Goal: Information Seeking & Learning: Learn about a topic

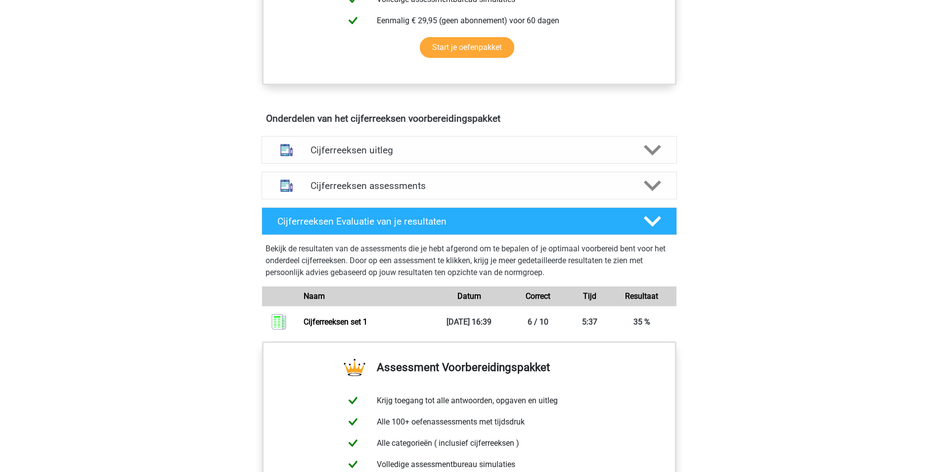
scroll to position [495, 0]
click at [355, 191] on h4 "Cijferreeksen assessments" at bounding box center [470, 185] width 318 height 11
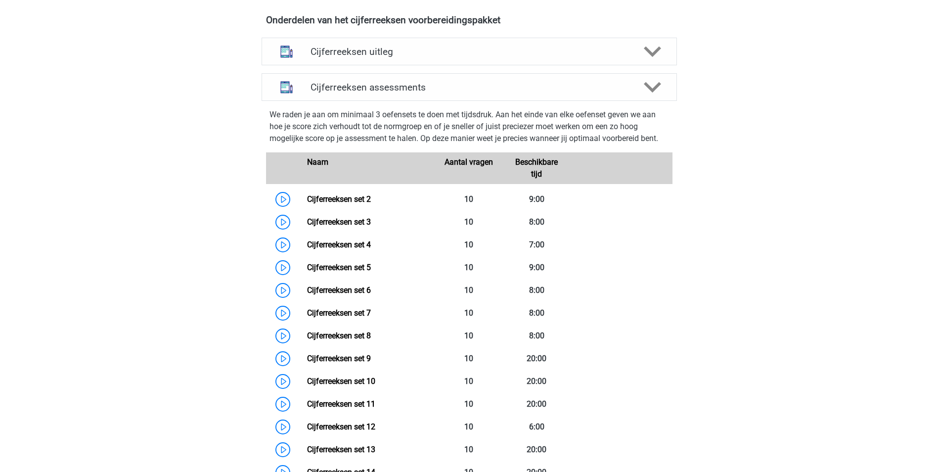
scroll to position [593, 0]
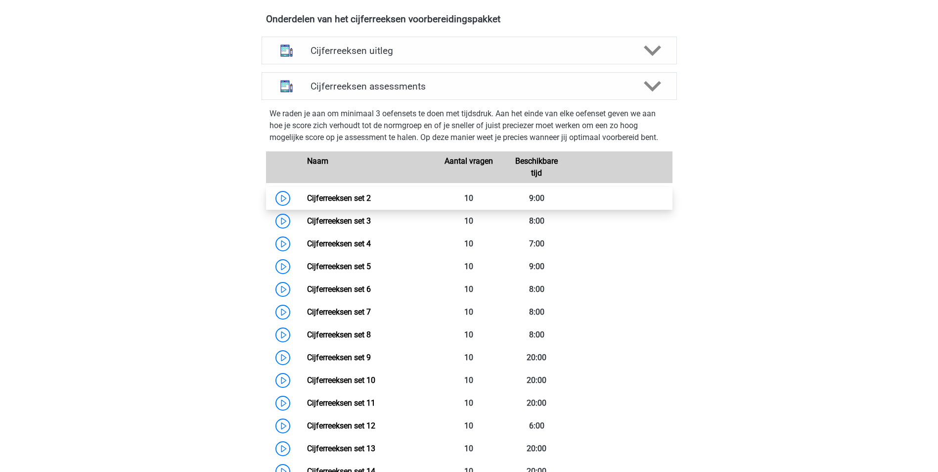
click at [371, 203] on link "Cijferreeksen set 2" at bounding box center [339, 197] width 64 height 9
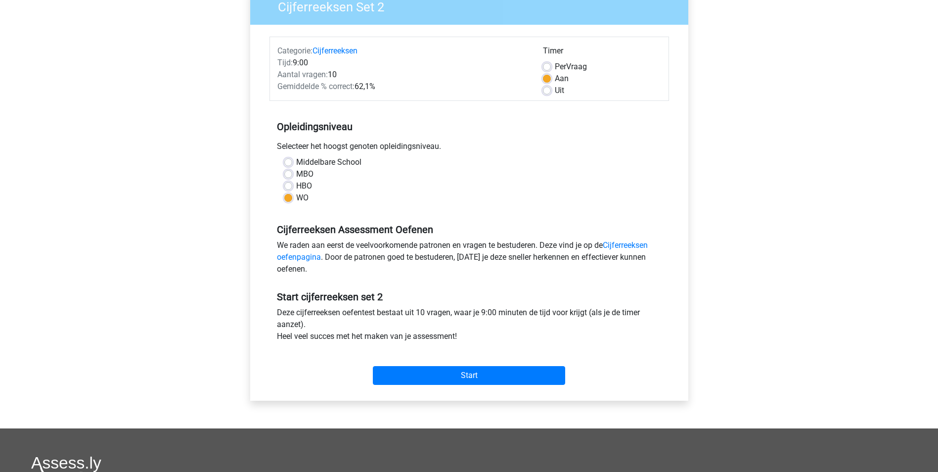
scroll to position [99, 0]
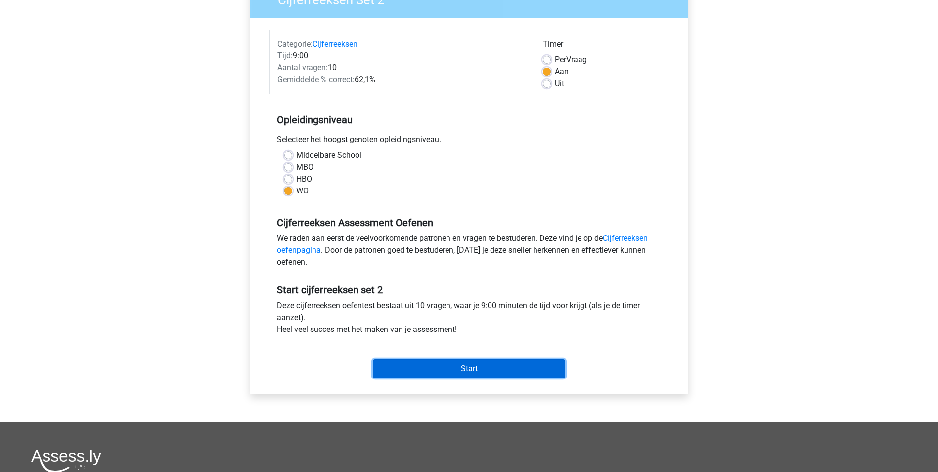
click at [405, 363] on input "Start" at bounding box center [469, 368] width 192 height 19
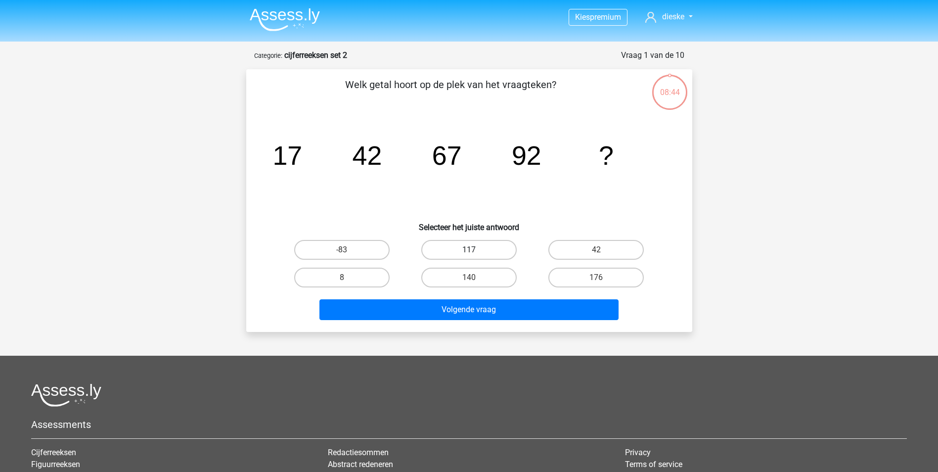
click at [499, 245] on label "117" at bounding box center [468, 250] width 95 height 20
click at [475, 250] on input "117" at bounding box center [472, 253] width 6 height 6
radio input "true"
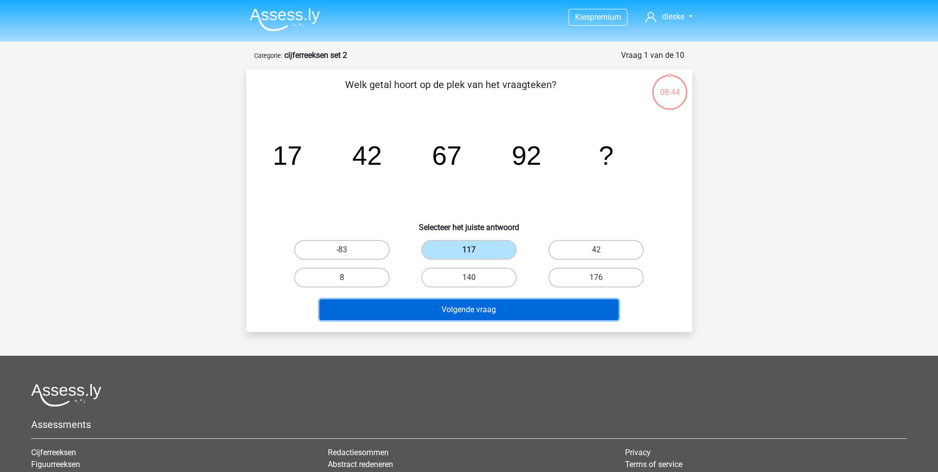
click at [496, 306] on button "Volgende vraag" at bounding box center [469, 309] width 299 height 21
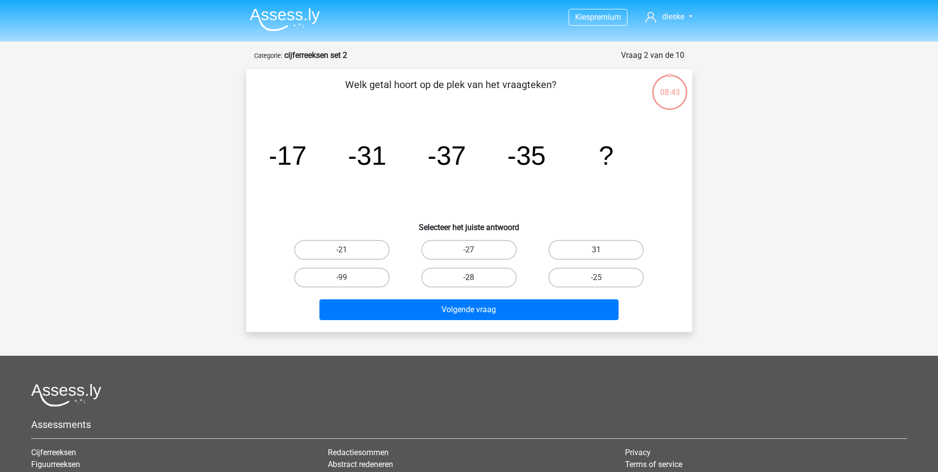
scroll to position [49, 0]
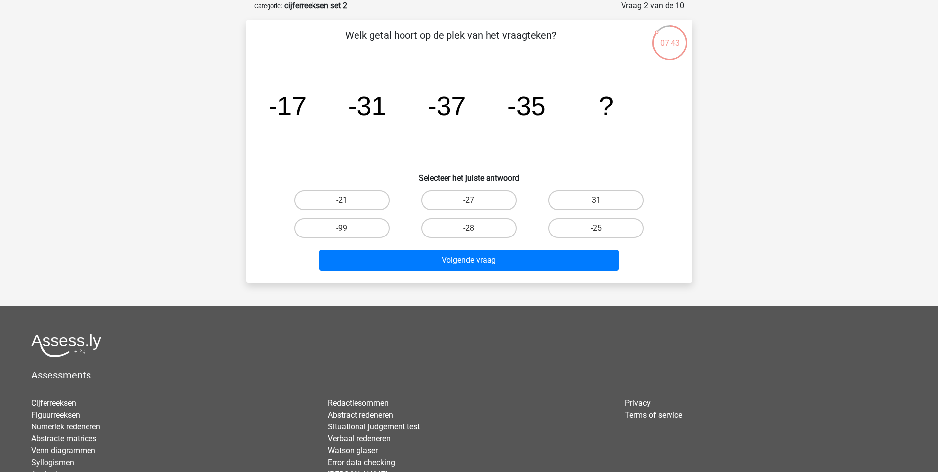
click at [471, 230] on input "-28" at bounding box center [472, 231] width 6 height 6
radio input "true"
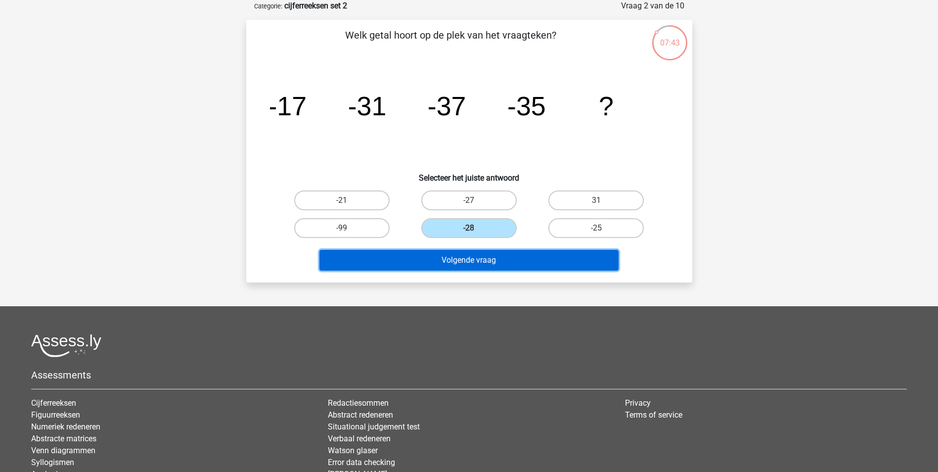
click at [475, 261] on button "Volgende vraag" at bounding box center [469, 260] width 299 height 21
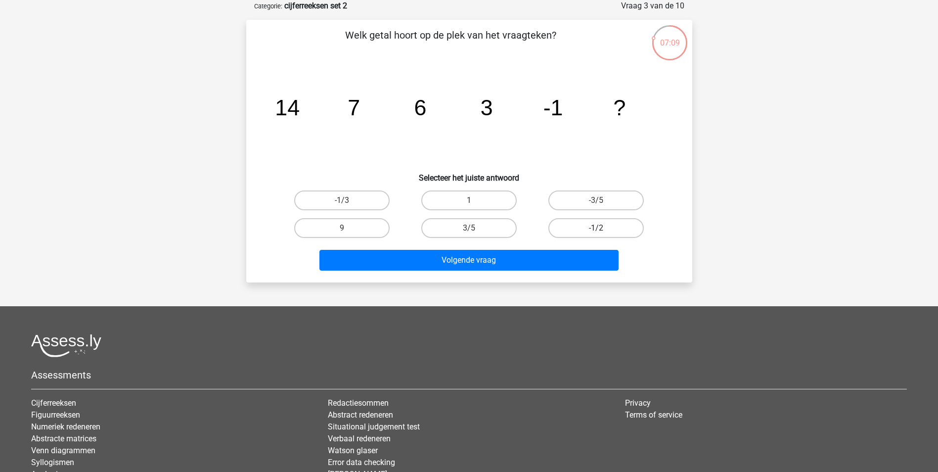
click at [603, 222] on label "-1/2" at bounding box center [595, 228] width 95 height 20
click at [603, 228] on input "-1/2" at bounding box center [599, 231] width 6 height 6
radio input "true"
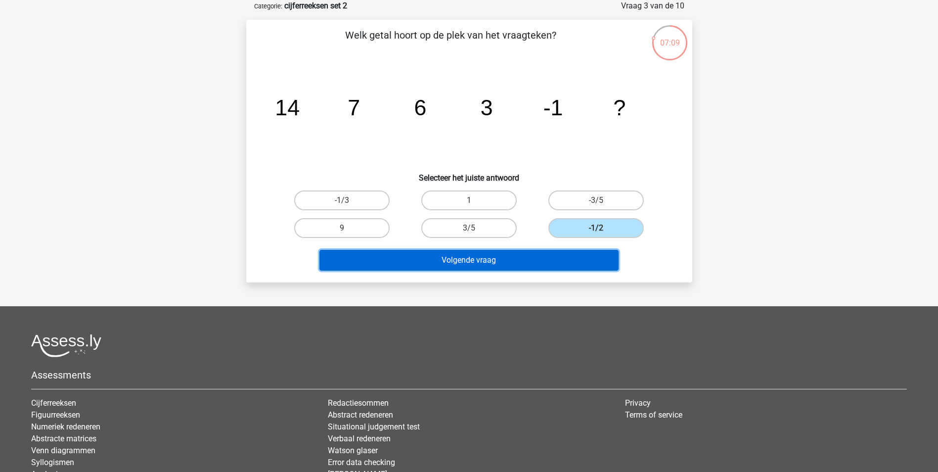
click at [571, 262] on button "Volgende vraag" at bounding box center [469, 260] width 299 height 21
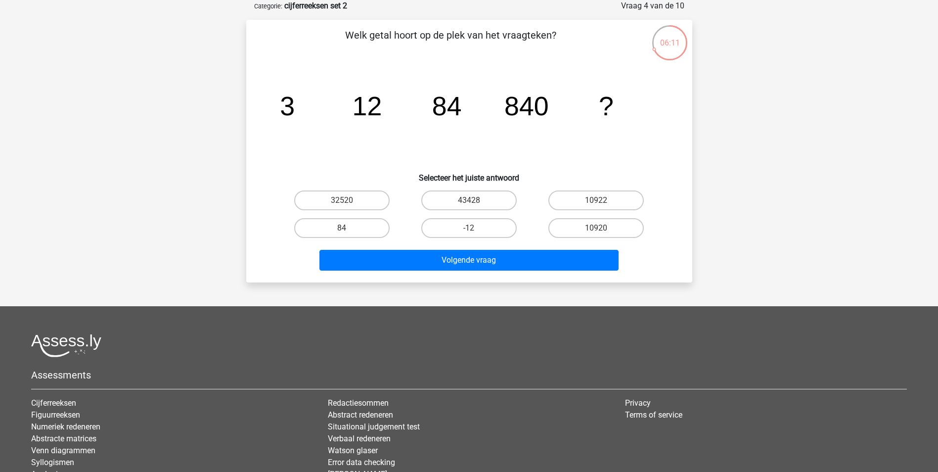
click at [345, 202] on input "32520" at bounding box center [345, 203] width 6 height 6
radio input "true"
click at [491, 201] on label "43428" at bounding box center [468, 200] width 95 height 20
click at [475, 201] on input "43428" at bounding box center [472, 203] width 6 height 6
radio input "true"
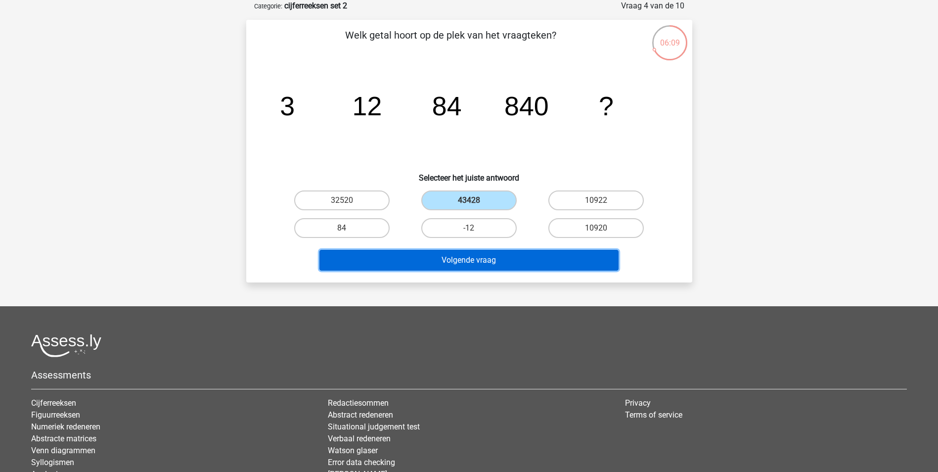
click at [490, 255] on button "Volgende vraag" at bounding box center [469, 260] width 299 height 21
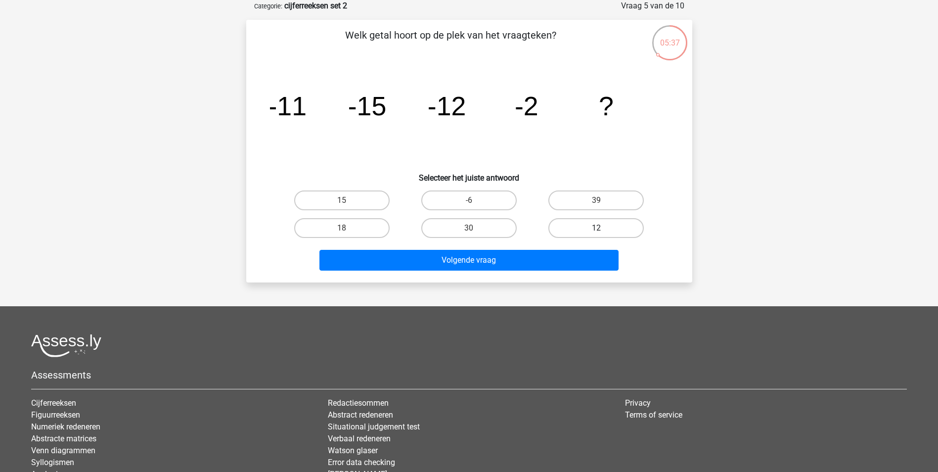
click at [606, 227] on label "12" at bounding box center [595, 228] width 95 height 20
click at [603, 228] on input "12" at bounding box center [599, 231] width 6 height 6
radio input "true"
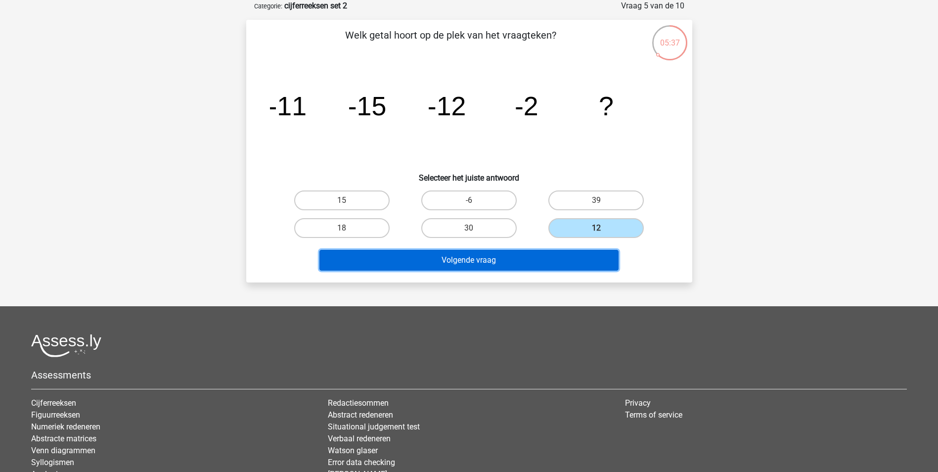
click at [565, 261] on button "Volgende vraag" at bounding box center [469, 260] width 299 height 21
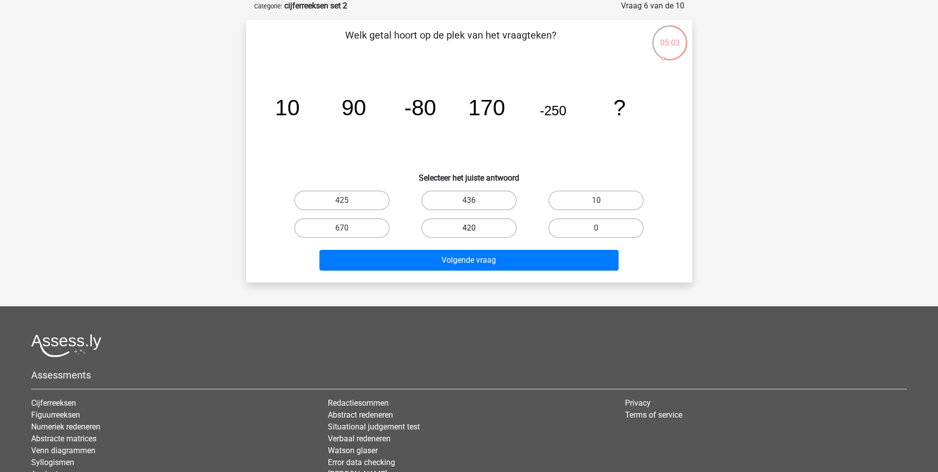
click at [478, 231] on label "420" at bounding box center [468, 228] width 95 height 20
click at [475, 231] on input "420" at bounding box center [472, 231] width 6 height 6
radio input "true"
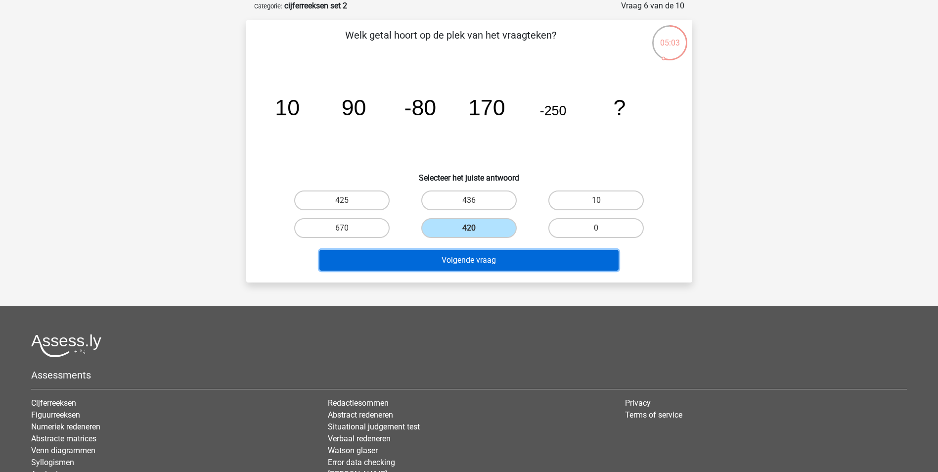
click at [472, 266] on button "Volgende vraag" at bounding box center [469, 260] width 299 height 21
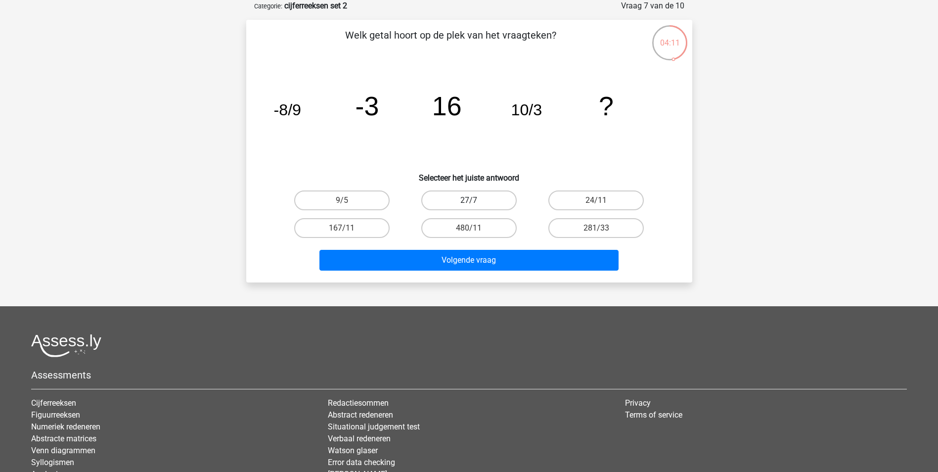
click at [460, 200] on label "27/7" at bounding box center [468, 200] width 95 height 20
click at [469, 200] on input "27/7" at bounding box center [472, 203] width 6 height 6
radio input "true"
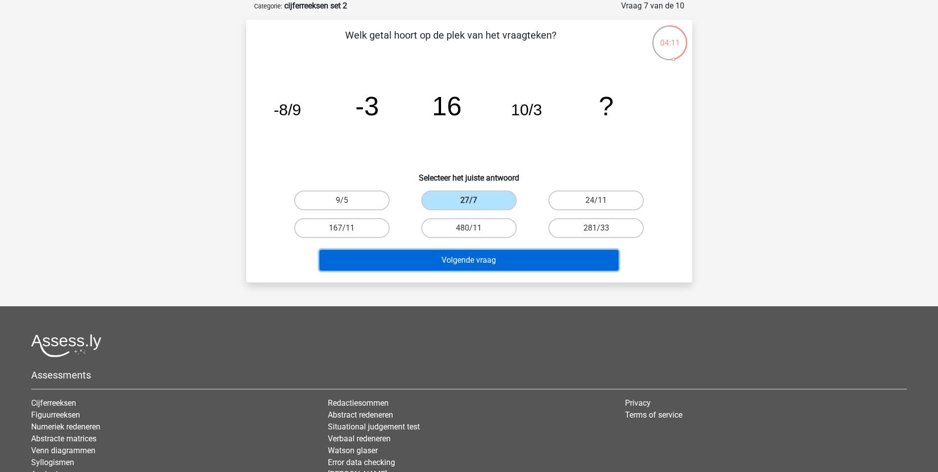
click at [477, 257] on button "Volgende vraag" at bounding box center [469, 260] width 299 height 21
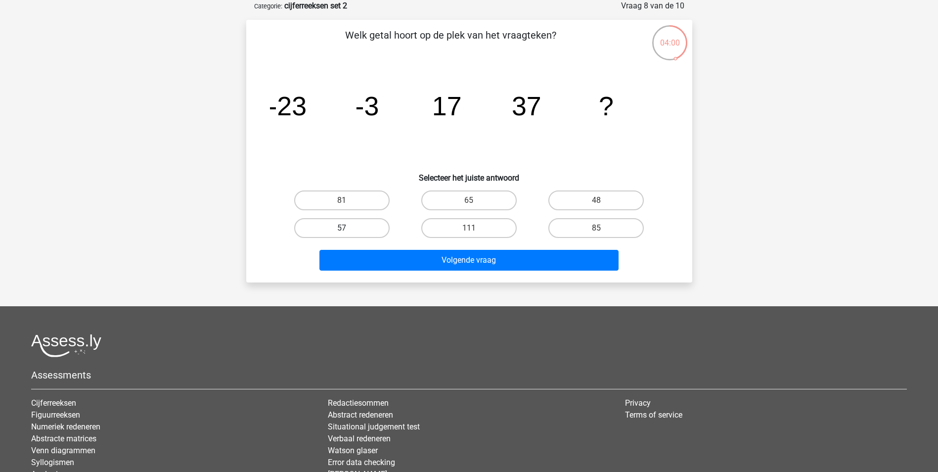
click at [366, 221] on label "57" at bounding box center [341, 228] width 95 height 20
click at [348, 228] on input "57" at bounding box center [345, 231] width 6 height 6
radio input "true"
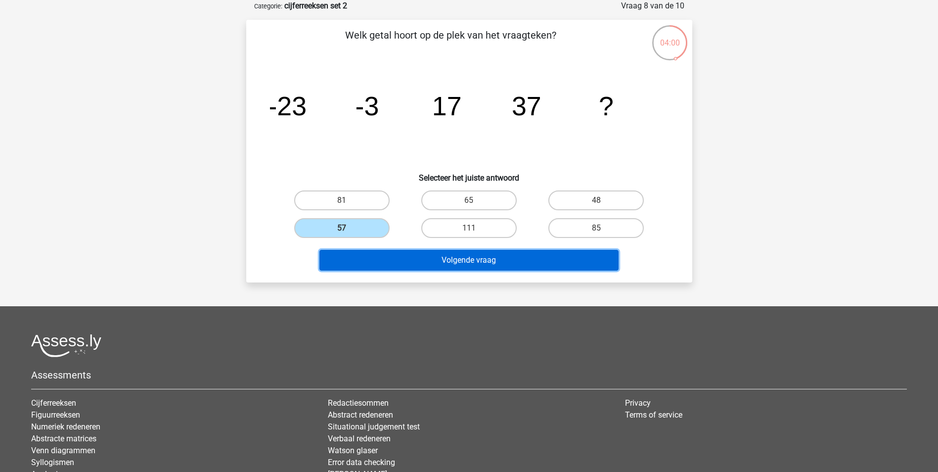
click at [426, 255] on button "Volgende vraag" at bounding box center [469, 260] width 299 height 21
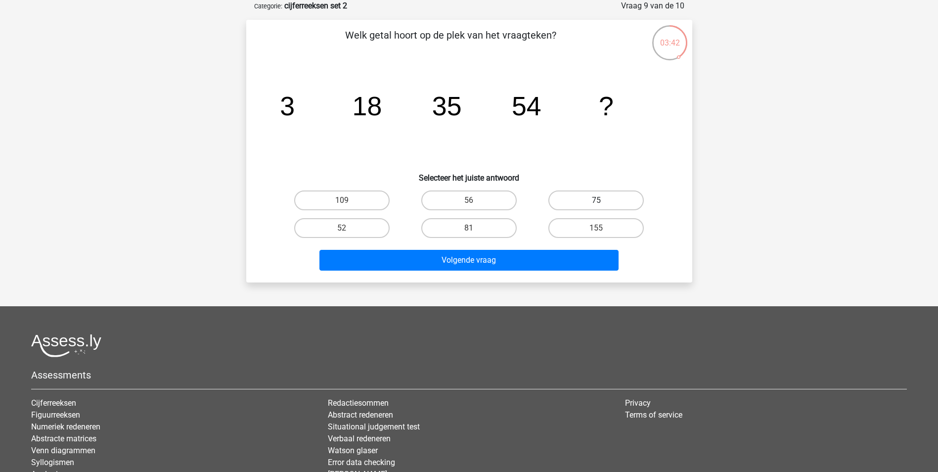
click at [593, 203] on label "75" at bounding box center [595, 200] width 95 height 20
click at [596, 203] on input "75" at bounding box center [599, 203] width 6 height 6
radio input "true"
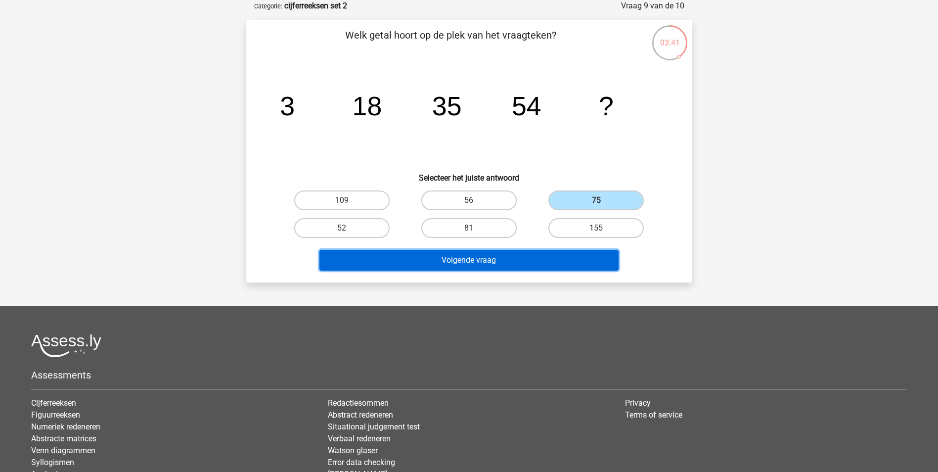
click at [579, 265] on button "Volgende vraag" at bounding box center [469, 260] width 299 height 21
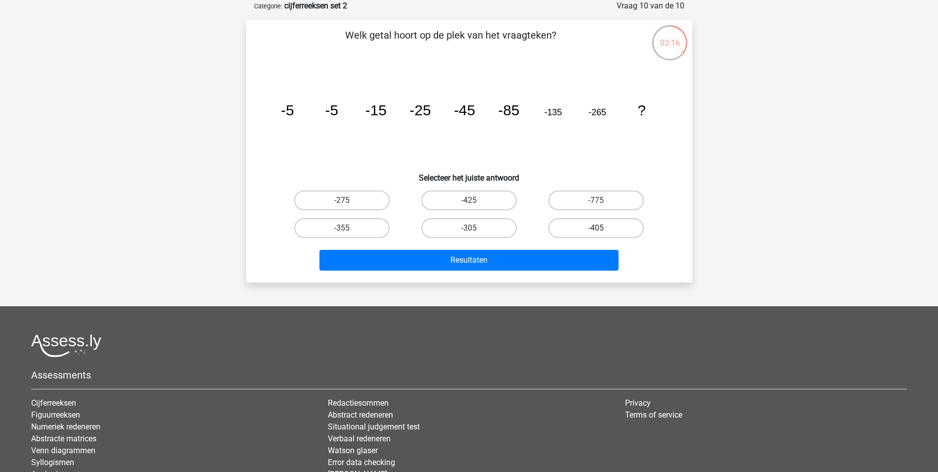
click at [568, 227] on label "-405" at bounding box center [595, 228] width 95 height 20
click at [596, 228] on input "-405" at bounding box center [599, 231] width 6 height 6
radio input "true"
click at [535, 272] on div "Resultaten" at bounding box center [469, 262] width 382 height 25
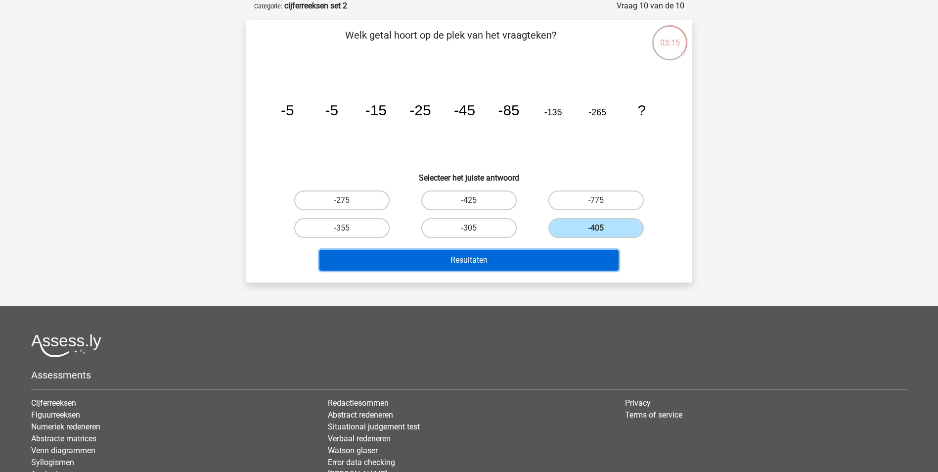
click at [533, 257] on button "Resultaten" at bounding box center [469, 260] width 299 height 21
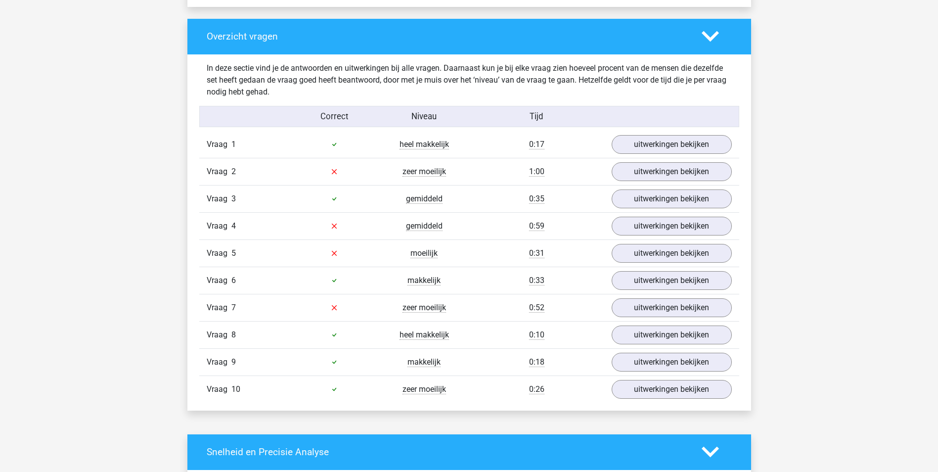
scroll to position [742, 0]
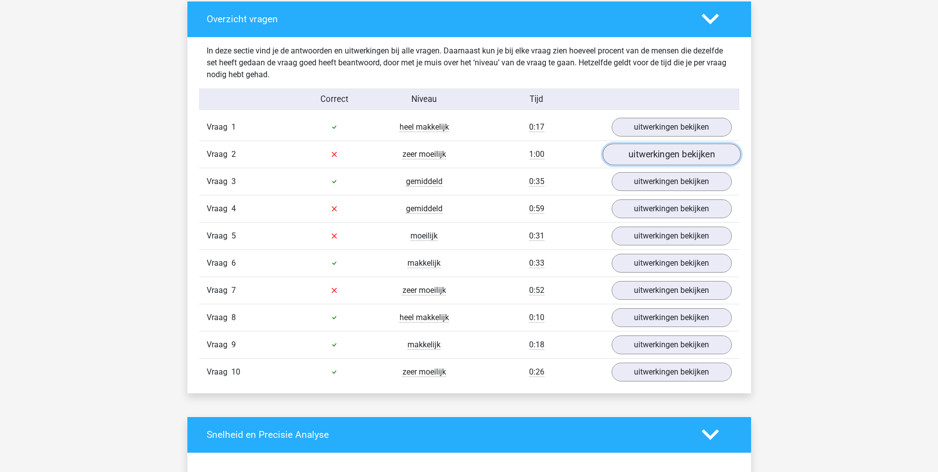
click at [687, 156] on link "uitwerkingen bekijken" at bounding box center [671, 154] width 138 height 22
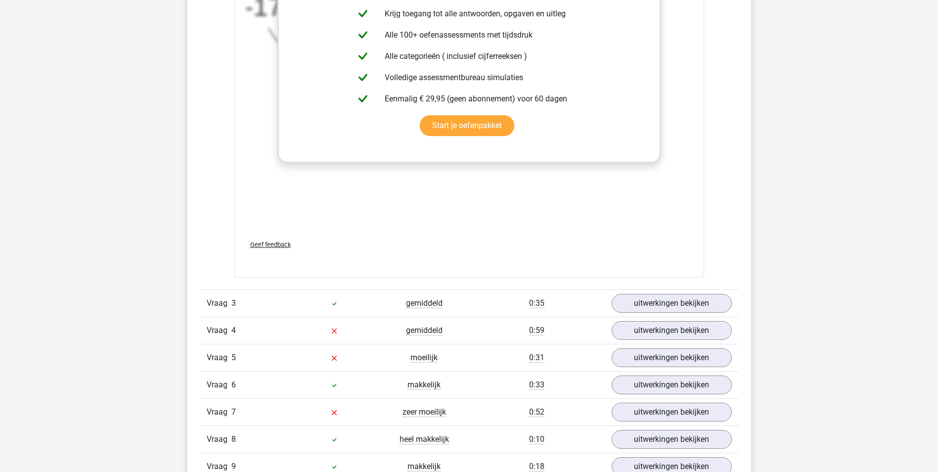
scroll to position [1286, 0]
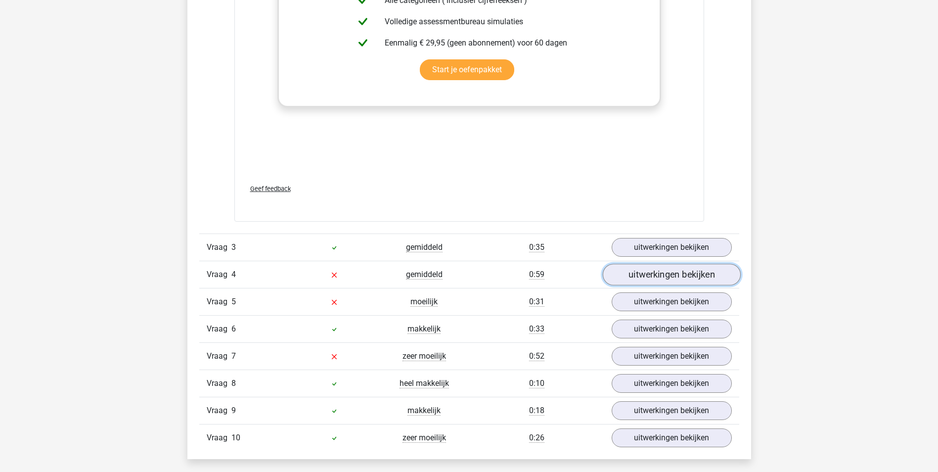
click at [657, 275] on link "uitwerkingen bekijken" at bounding box center [671, 275] width 138 height 22
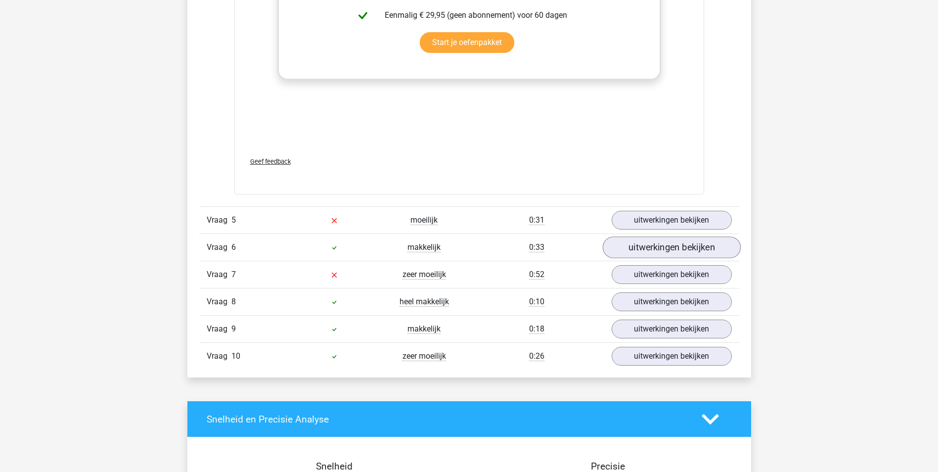
scroll to position [1978, 0]
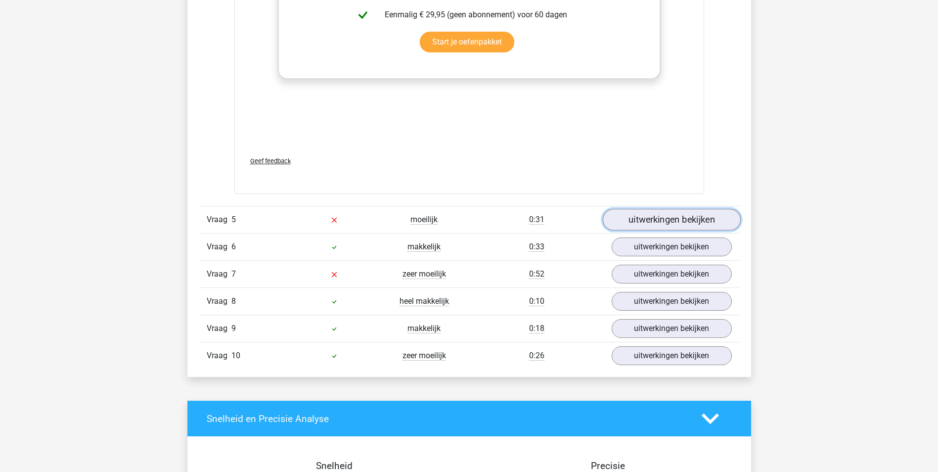
click at [630, 223] on link "uitwerkingen bekijken" at bounding box center [671, 220] width 138 height 22
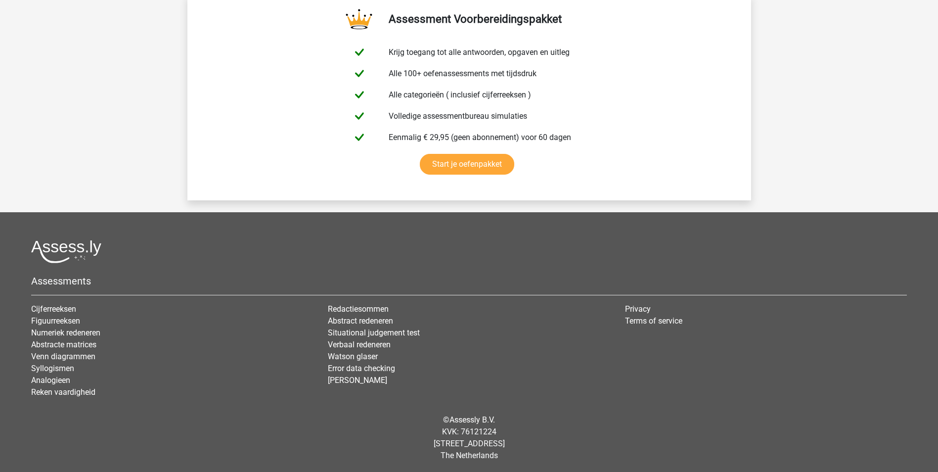
scroll to position [3520, 0]
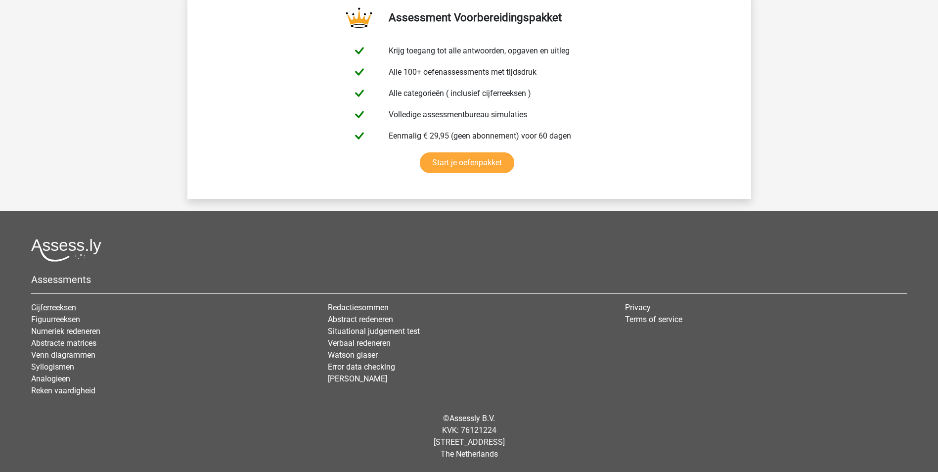
click at [60, 307] on link "Cijferreeksen" at bounding box center [53, 307] width 45 height 9
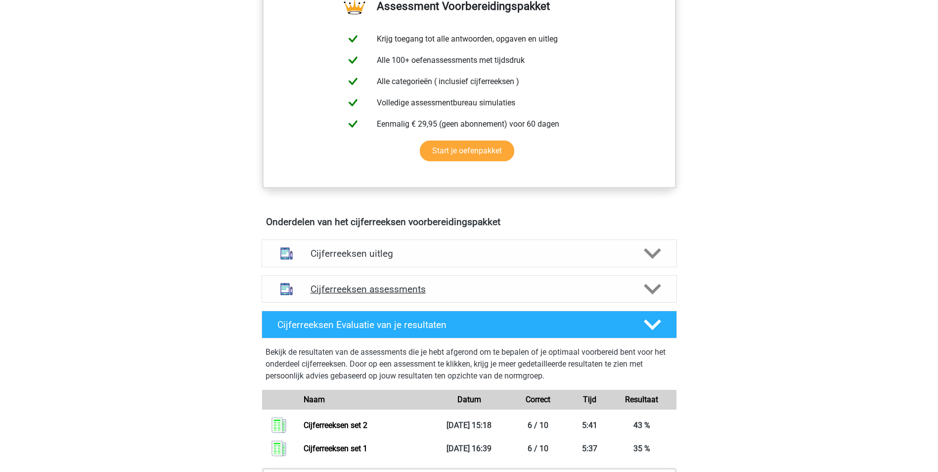
scroll to position [396, 0]
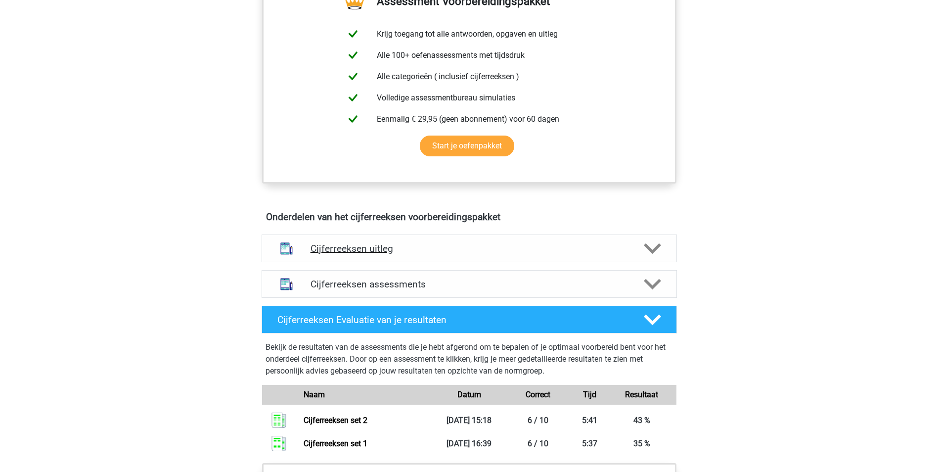
click at [384, 254] on h4 "Cijferreeksen uitleg" at bounding box center [470, 248] width 318 height 11
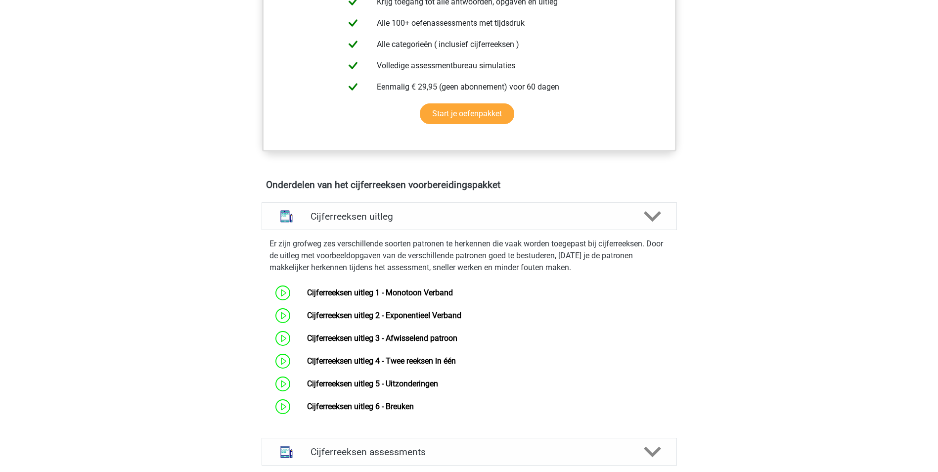
scroll to position [445, 0]
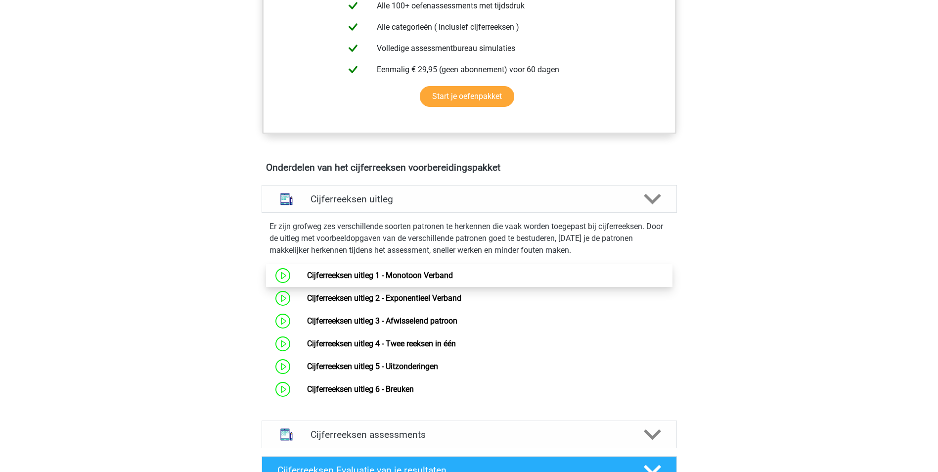
click at [335, 280] on link "Cijferreeksen uitleg 1 - Monotoon Verband" at bounding box center [380, 275] width 146 height 9
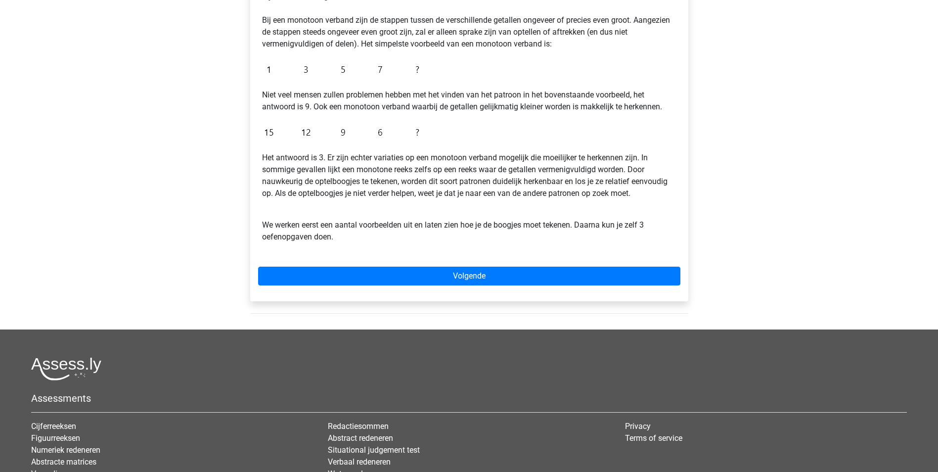
scroll to position [247, 0]
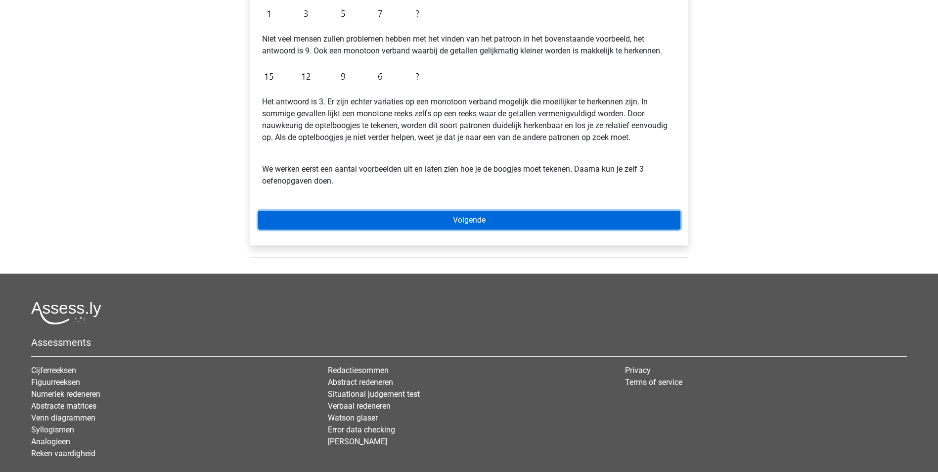
click at [486, 222] on link "Volgende" at bounding box center [469, 220] width 422 height 19
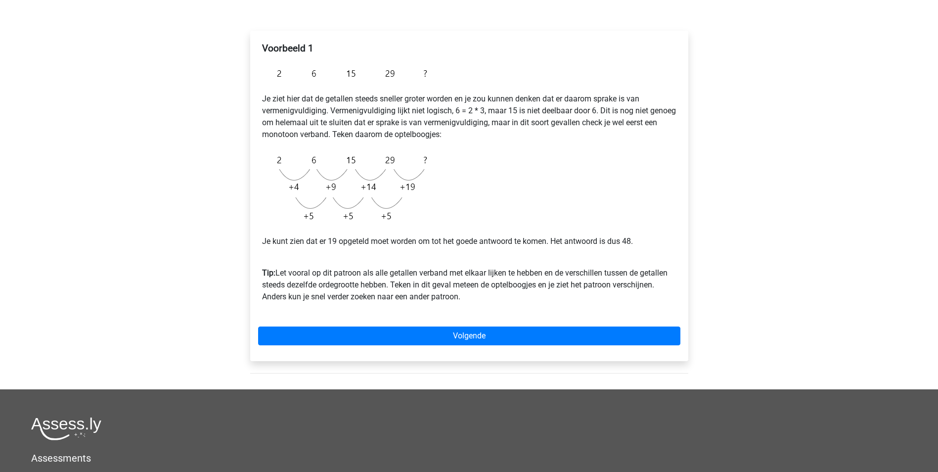
scroll to position [148, 0]
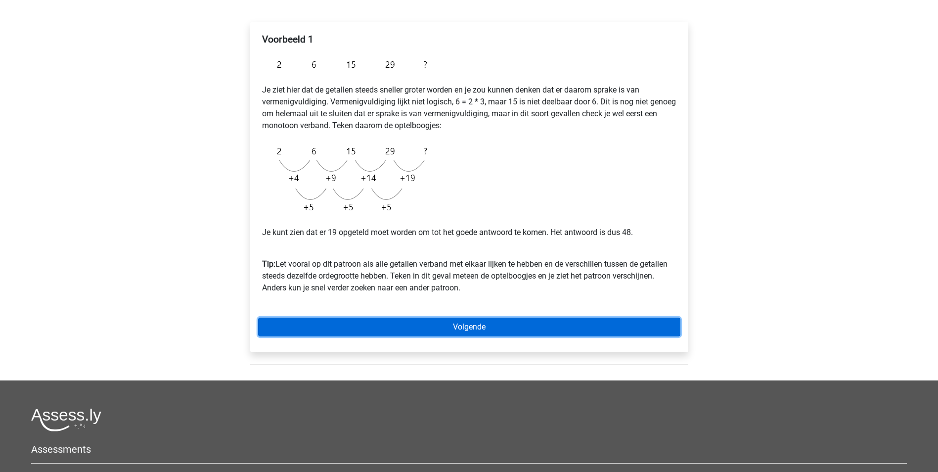
click at [420, 328] on link "Volgende" at bounding box center [469, 327] width 422 height 19
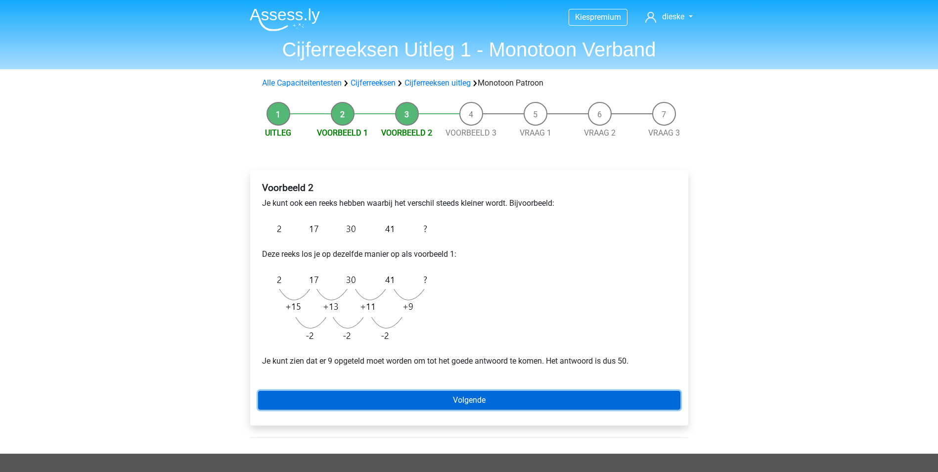
click at [473, 404] on link "Volgende" at bounding box center [469, 400] width 422 height 19
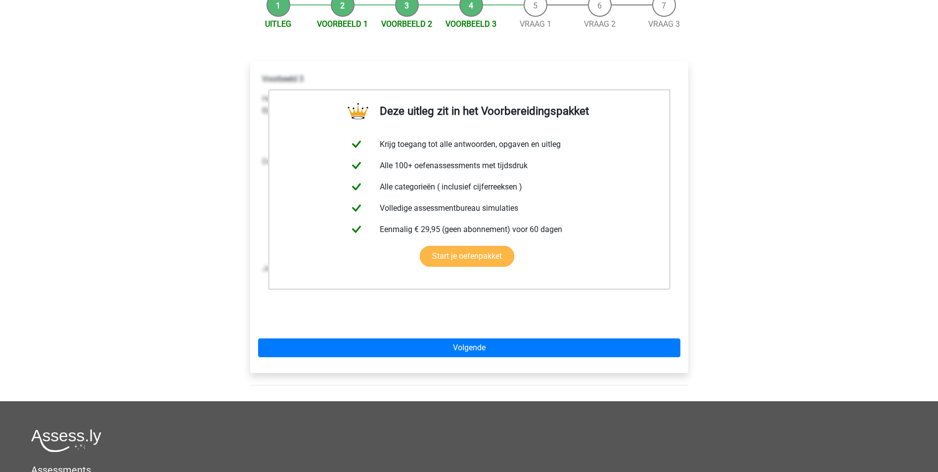
scroll to position [297, 0]
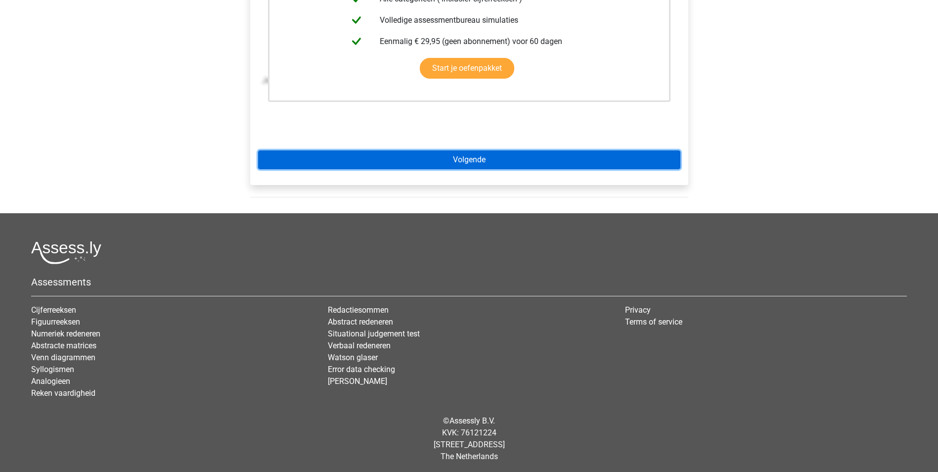
click at [498, 156] on link "Volgende" at bounding box center [469, 159] width 422 height 19
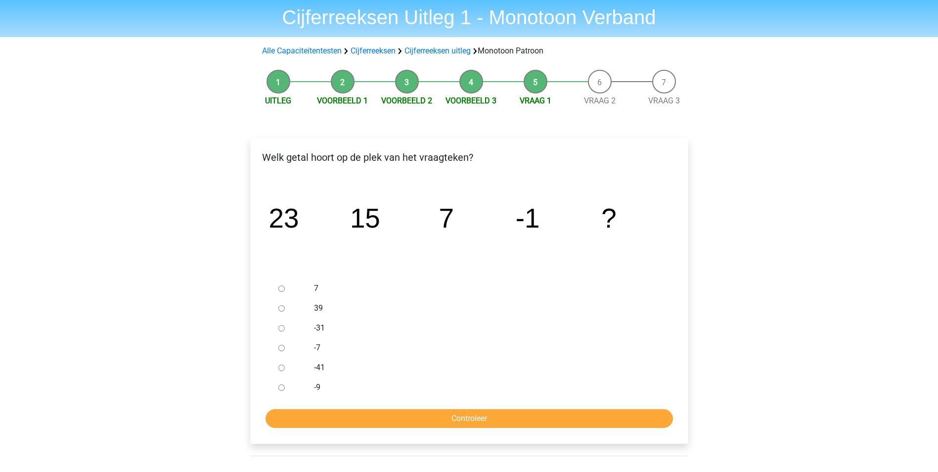
scroll to position [49, 0]
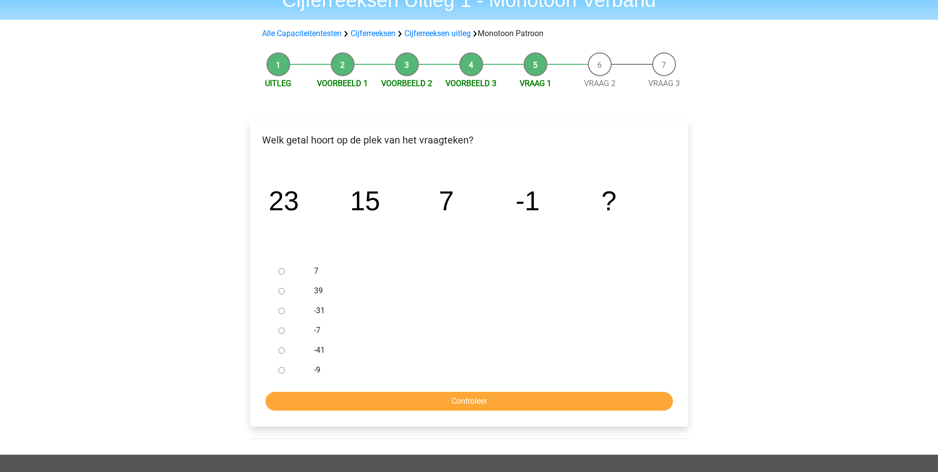
click at [286, 371] on div at bounding box center [290, 370] width 33 height 20
click at [283, 371] on input "-9" at bounding box center [281, 370] width 6 height 6
radio input "true"
click at [342, 402] on input "Controleer" at bounding box center [470, 401] width 408 height 19
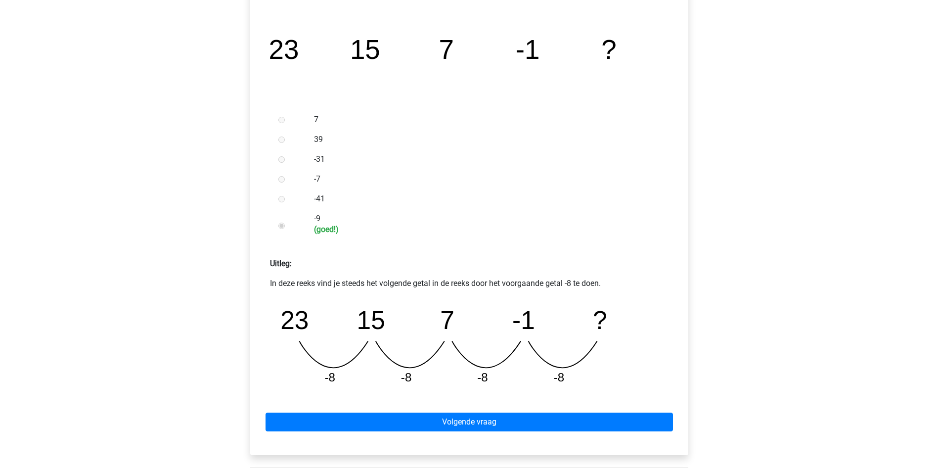
scroll to position [247, 0]
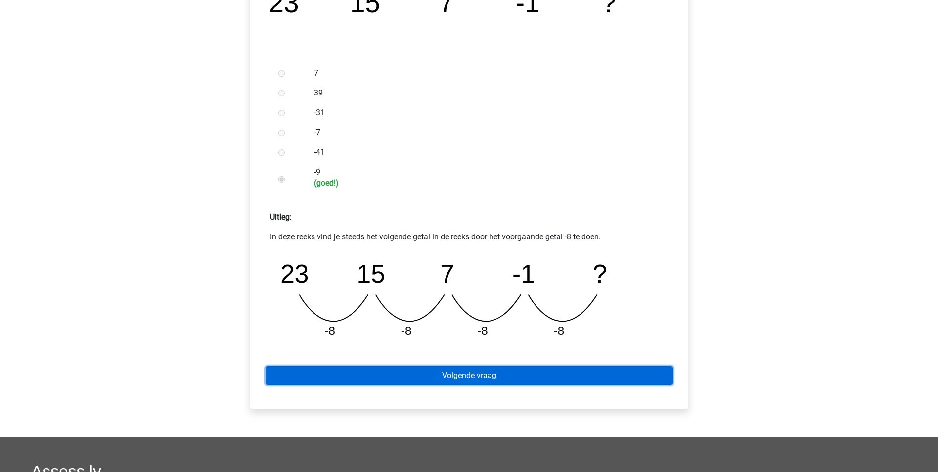
click at [457, 366] on link "Volgende vraag" at bounding box center [470, 375] width 408 height 19
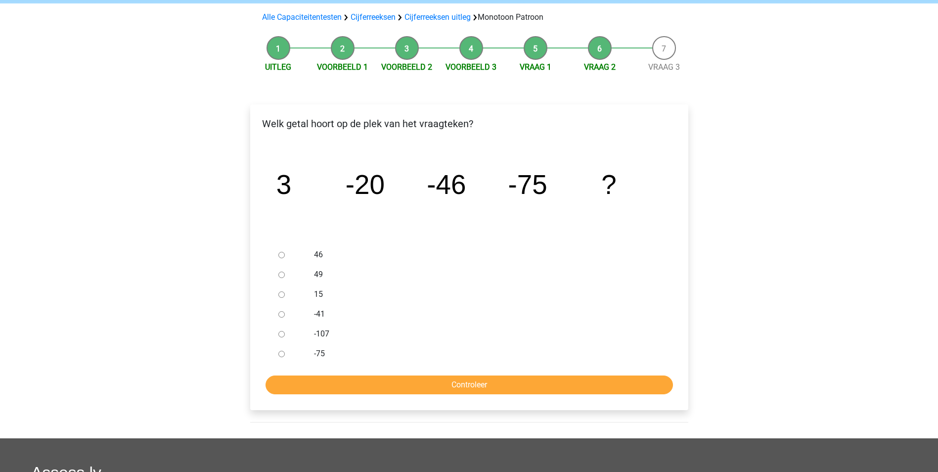
scroll to position [99, 0]
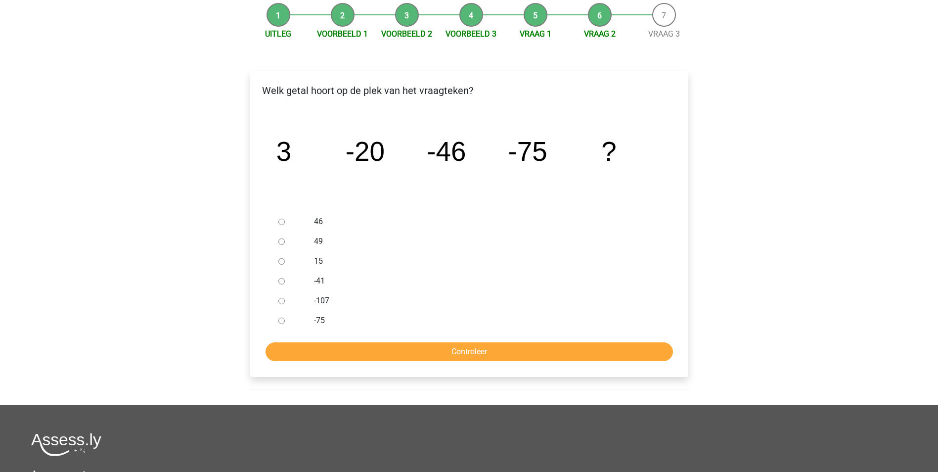
click at [281, 300] on input "-107" at bounding box center [281, 301] width 6 height 6
radio input "true"
click at [326, 346] on input "Controleer" at bounding box center [470, 351] width 408 height 19
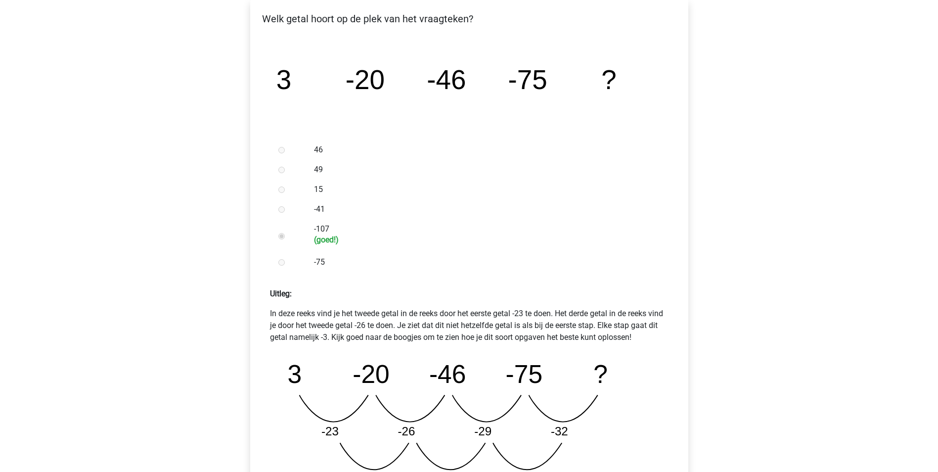
scroll to position [297, 0]
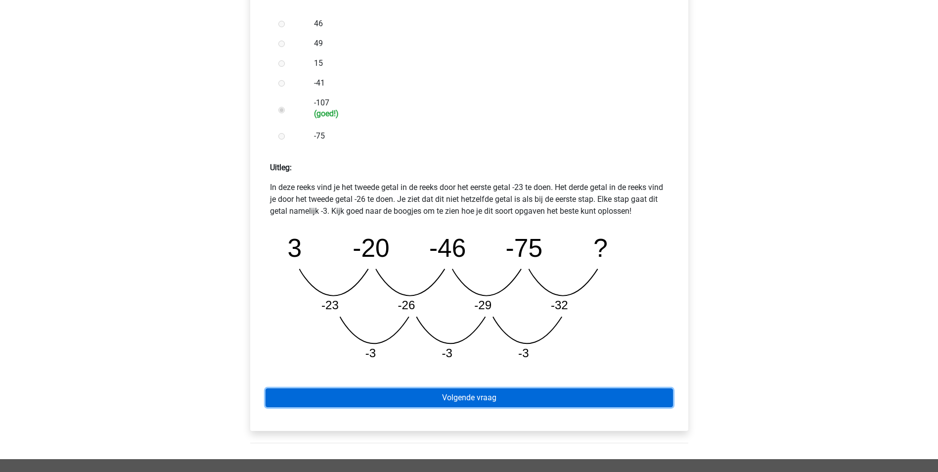
click at [456, 400] on link "Volgende vraag" at bounding box center [470, 397] width 408 height 19
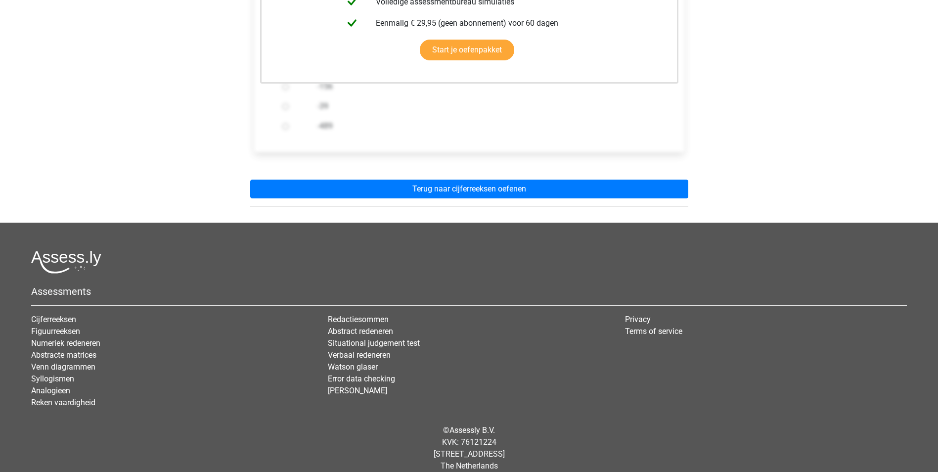
scroll to position [297, 0]
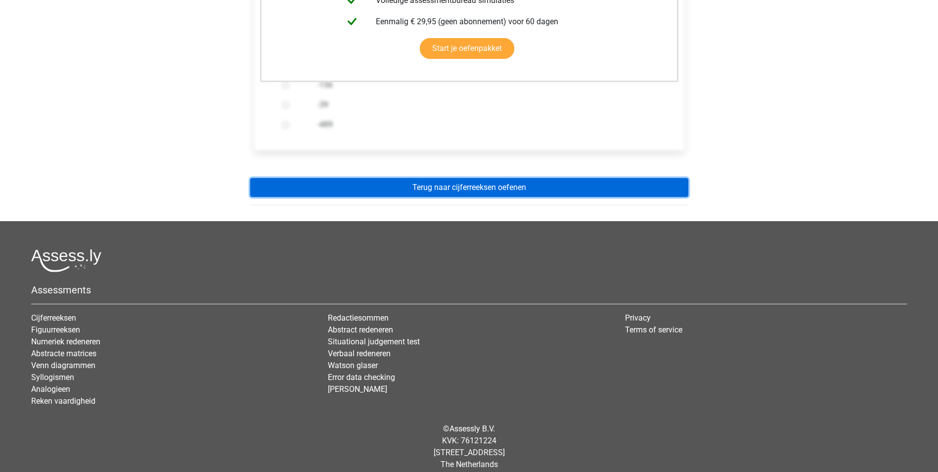
click at [470, 194] on link "Terug naar cijferreeksen oefenen" at bounding box center [469, 187] width 438 height 19
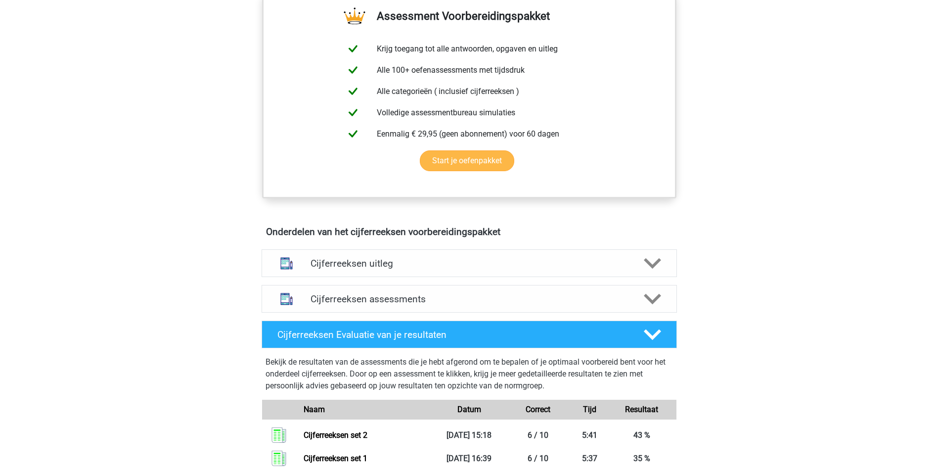
scroll to position [396, 0]
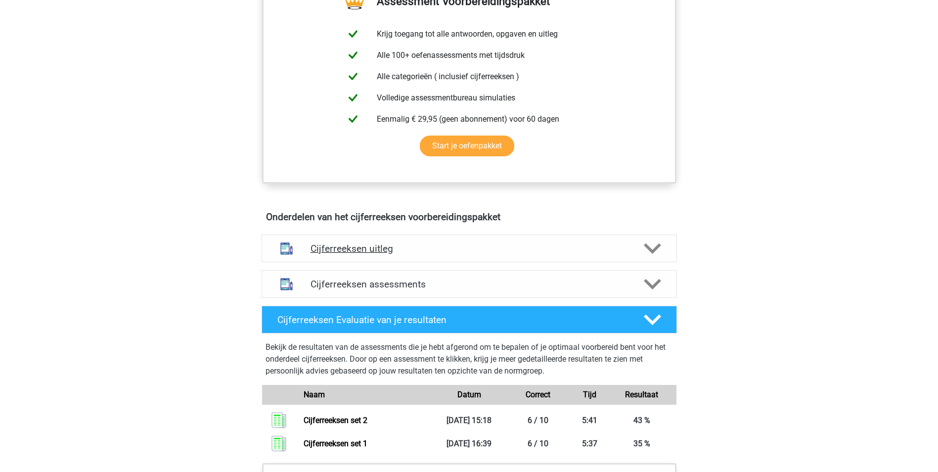
click at [372, 254] on h4 "Cijferreeksen uitleg" at bounding box center [470, 248] width 318 height 11
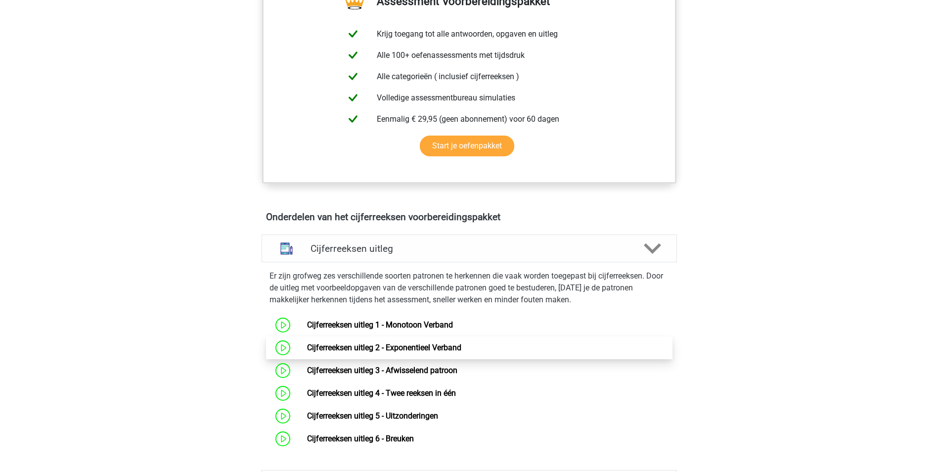
click at [366, 352] on link "Cijferreeksen uitleg 2 - Exponentieel Verband" at bounding box center [384, 347] width 154 height 9
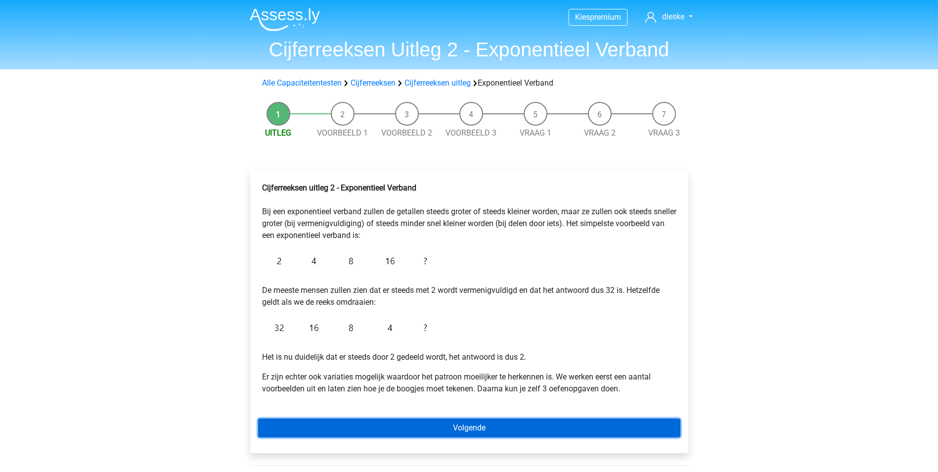
click at [368, 427] on link "Volgende" at bounding box center [469, 427] width 422 height 19
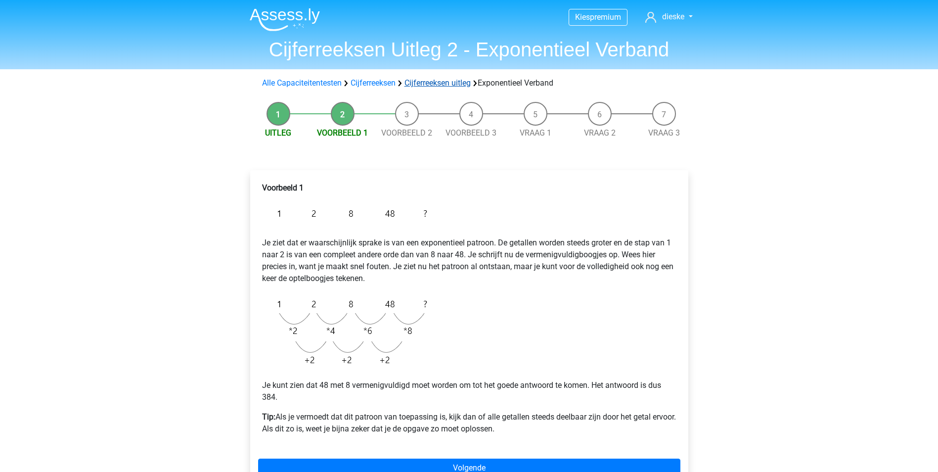
click at [445, 82] on link "Cijferreeksen uitleg" at bounding box center [438, 82] width 66 height 9
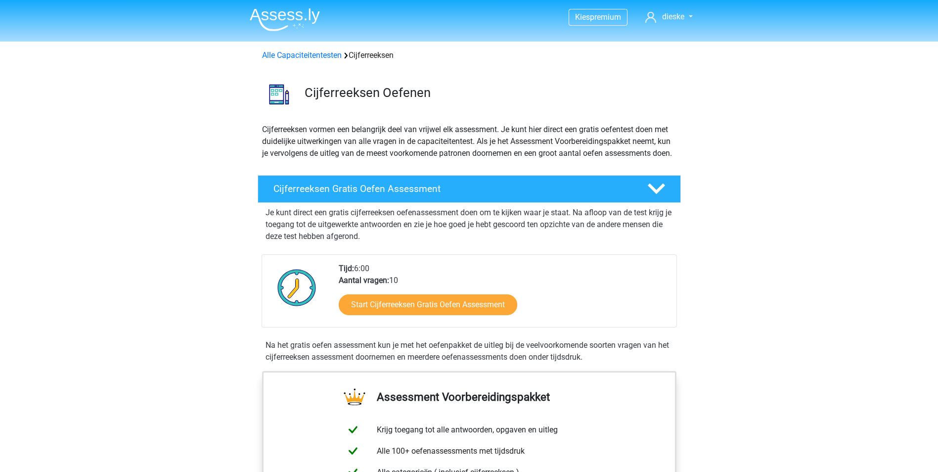
scroll to position [639, 0]
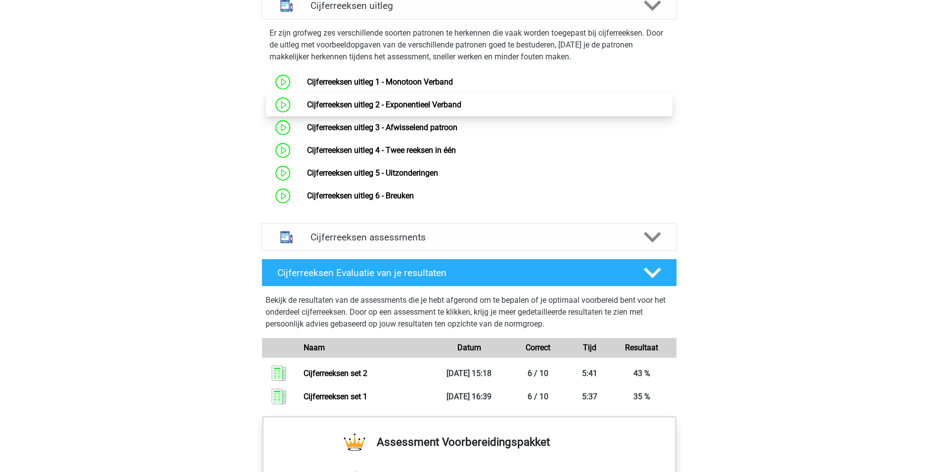
click at [412, 109] on link "Cijferreeksen uitleg 2 - Exponentieel Verband" at bounding box center [384, 104] width 154 height 9
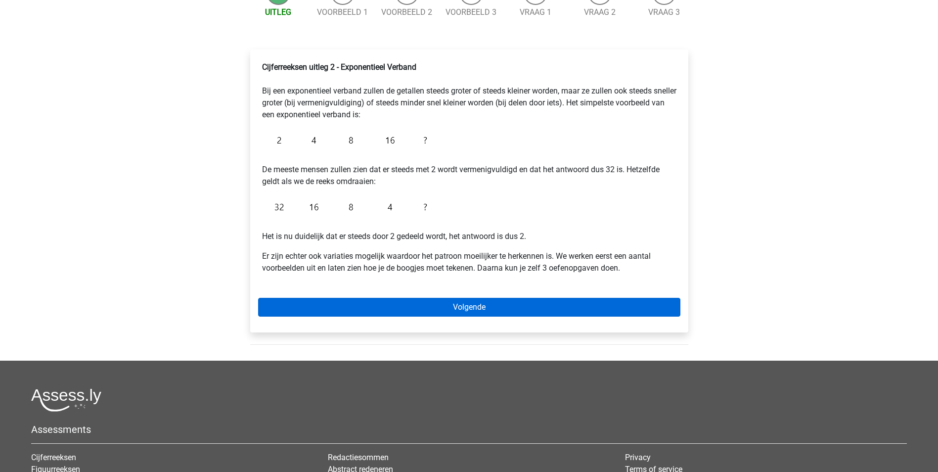
scroll to position [148, 0]
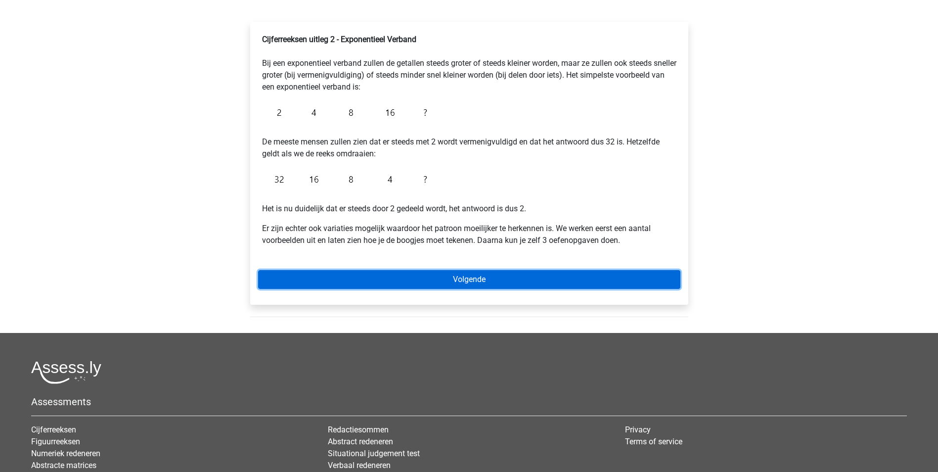
click at [492, 287] on link "Volgende" at bounding box center [469, 279] width 422 height 19
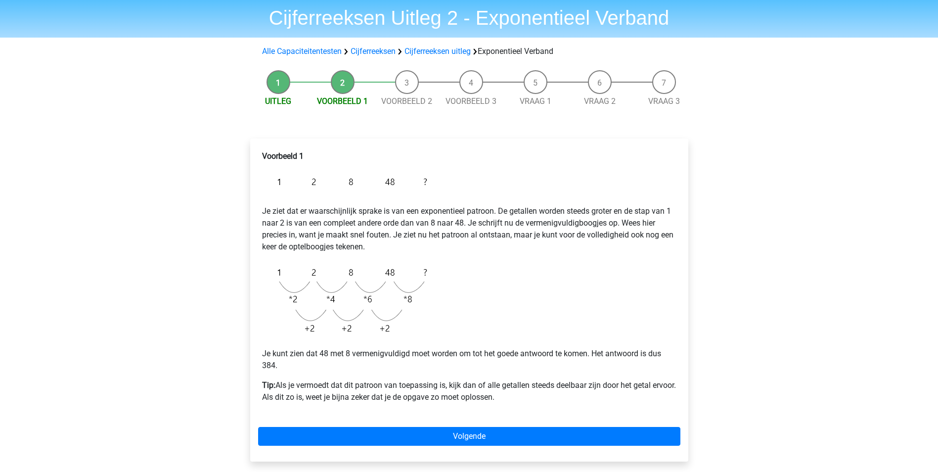
scroll to position [49, 0]
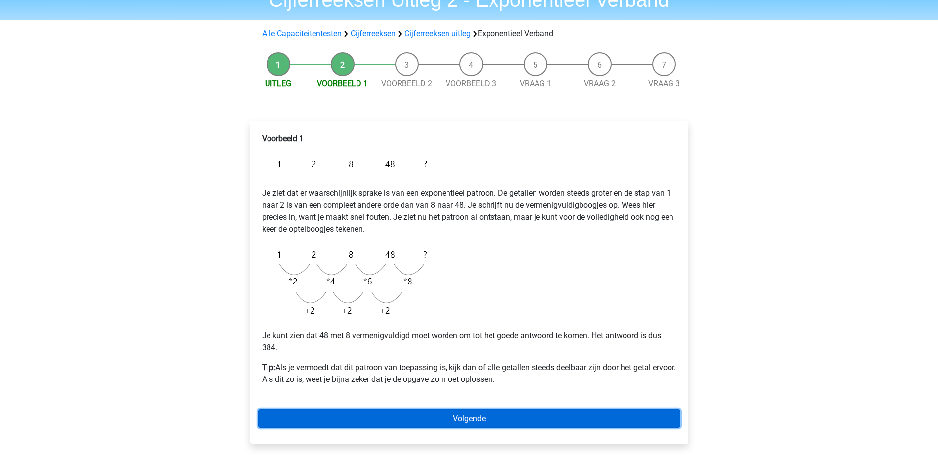
click at [393, 422] on link "Volgende" at bounding box center [469, 418] width 422 height 19
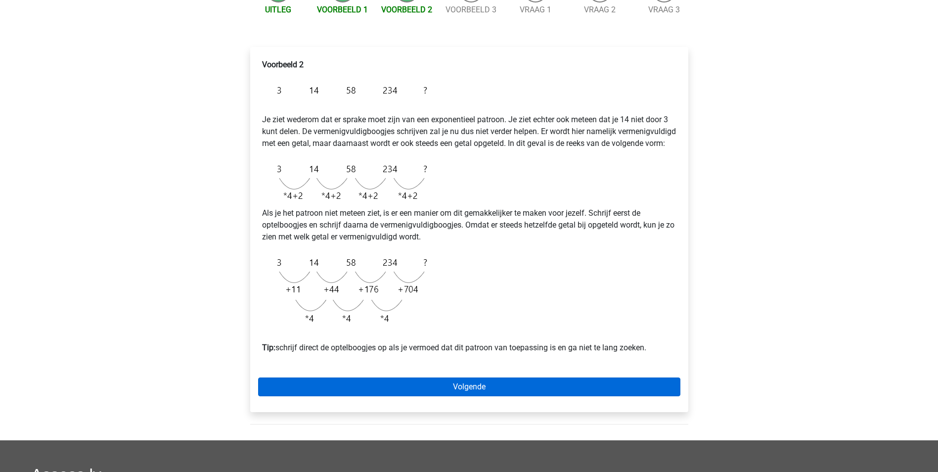
scroll to position [148, 0]
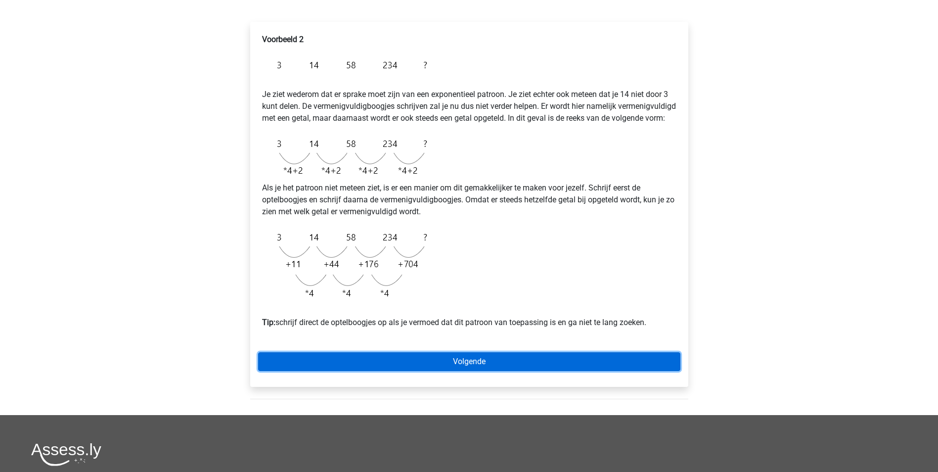
click at [408, 367] on link "Volgende" at bounding box center [469, 361] width 422 height 19
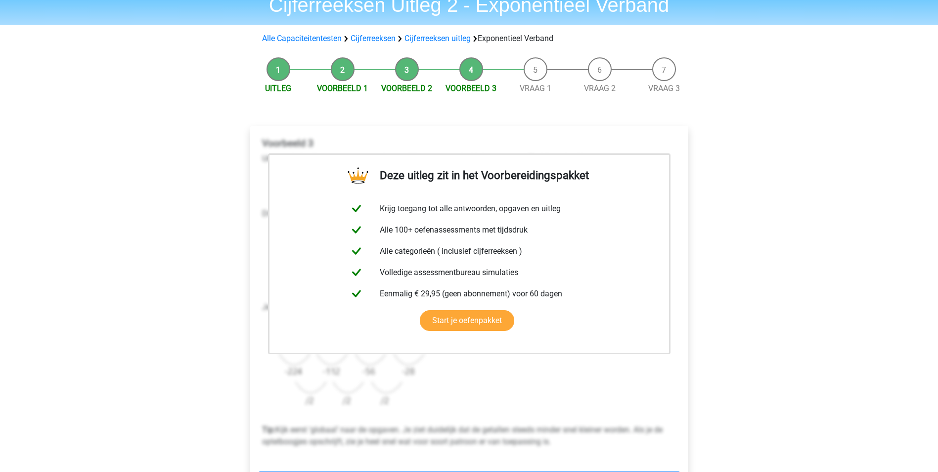
scroll to position [247, 0]
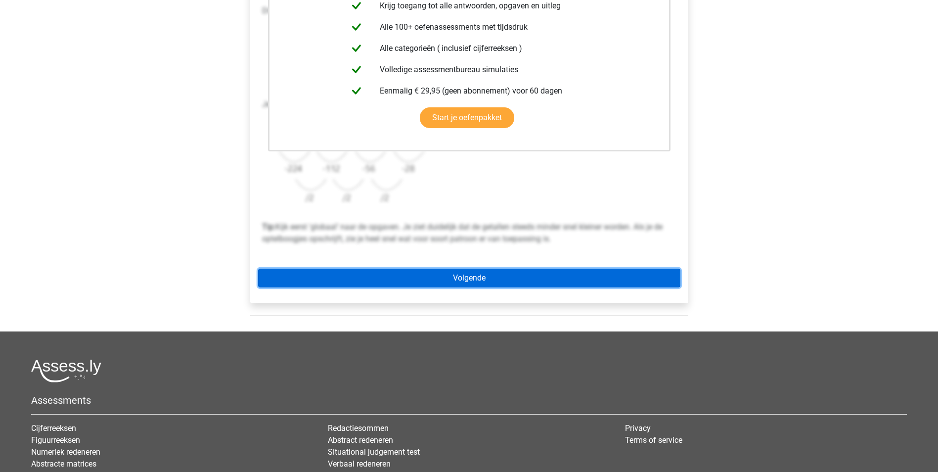
click at [465, 278] on link "Volgende" at bounding box center [469, 278] width 422 height 19
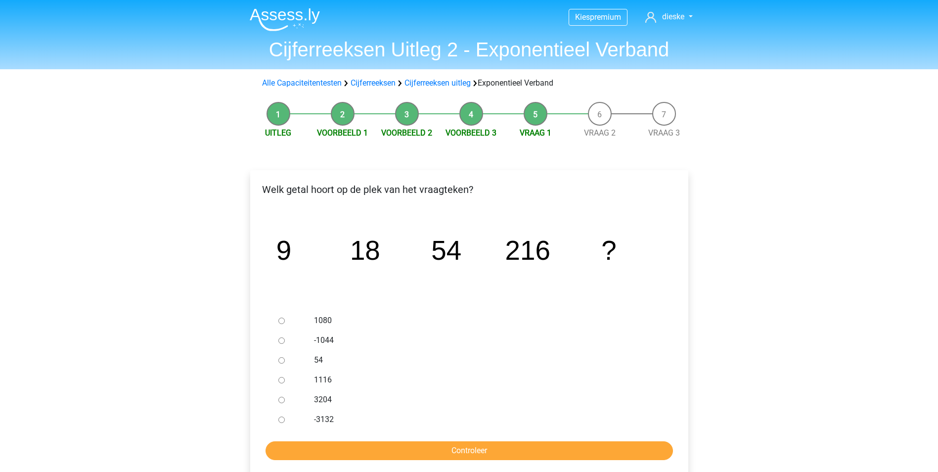
click at [282, 321] on input "1080" at bounding box center [281, 321] width 6 height 6
radio input "true"
click at [360, 452] on input "Controleer" at bounding box center [470, 450] width 408 height 19
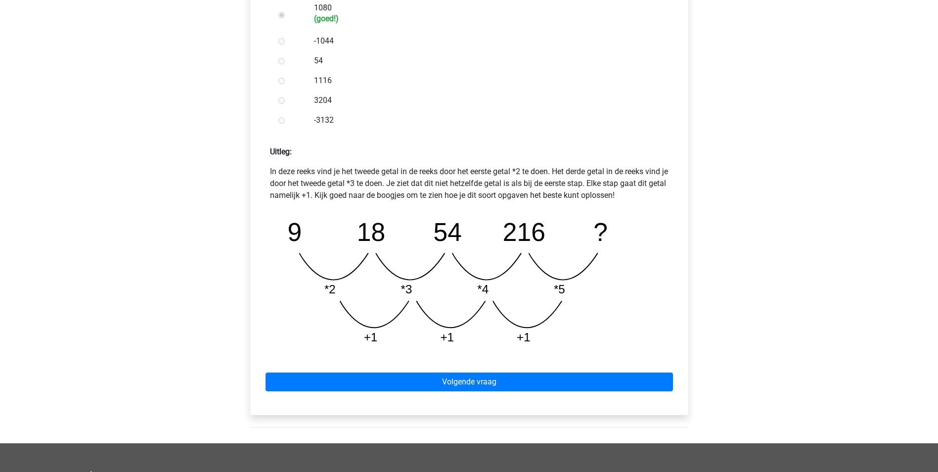
scroll to position [346, 0]
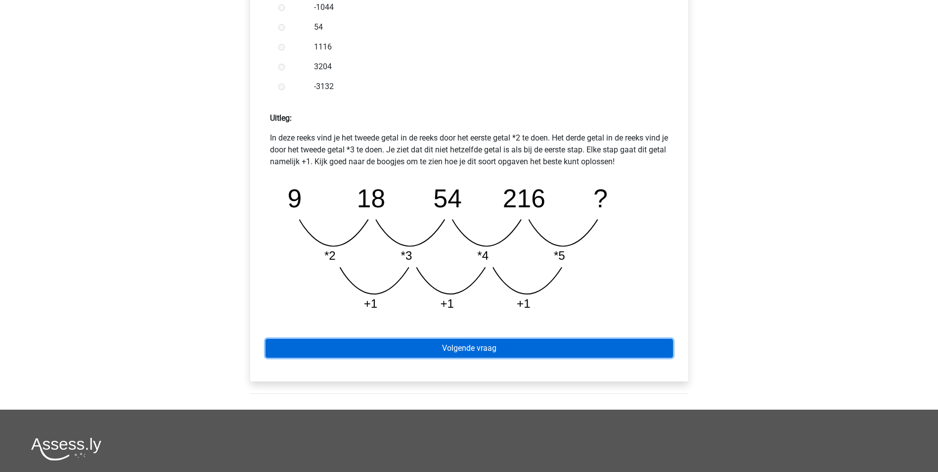
click at [427, 345] on link "Volgende vraag" at bounding box center [470, 348] width 408 height 19
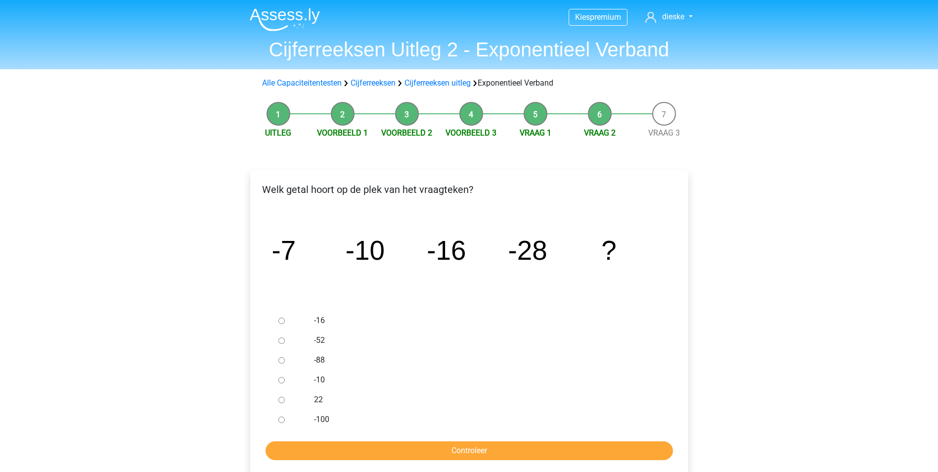
click at [279, 342] on input "-52" at bounding box center [281, 340] width 6 height 6
radio input "true"
click at [350, 447] on input "Controleer" at bounding box center [470, 450] width 408 height 19
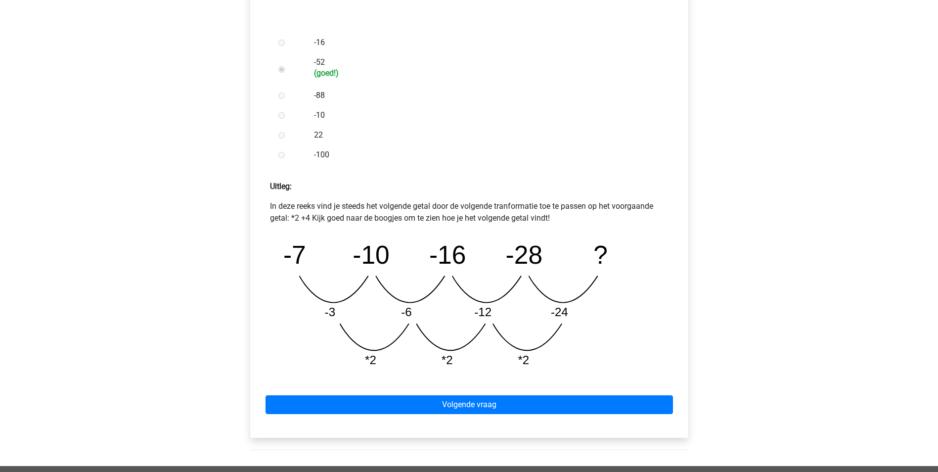
scroll to position [297, 0]
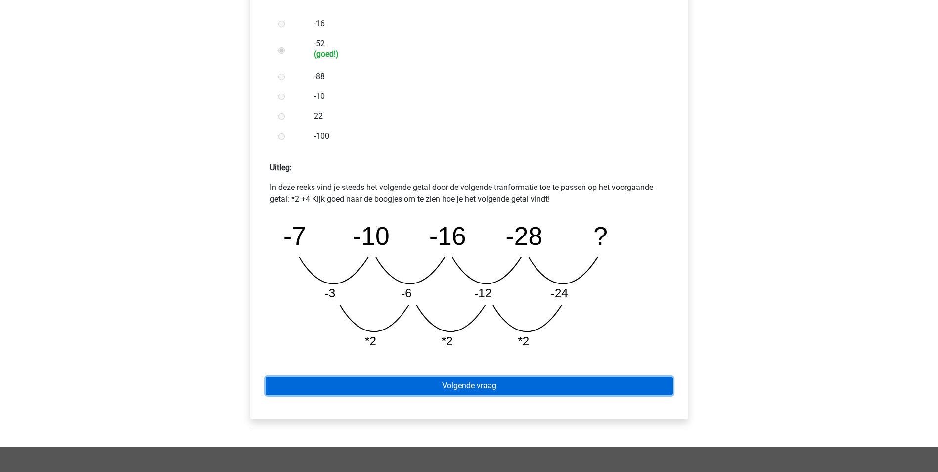
click at [446, 389] on link "Volgende vraag" at bounding box center [470, 385] width 408 height 19
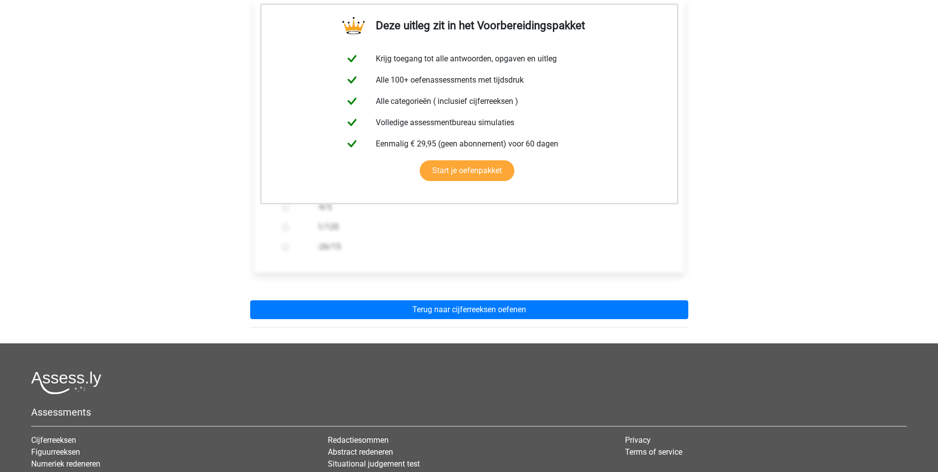
scroll to position [247, 0]
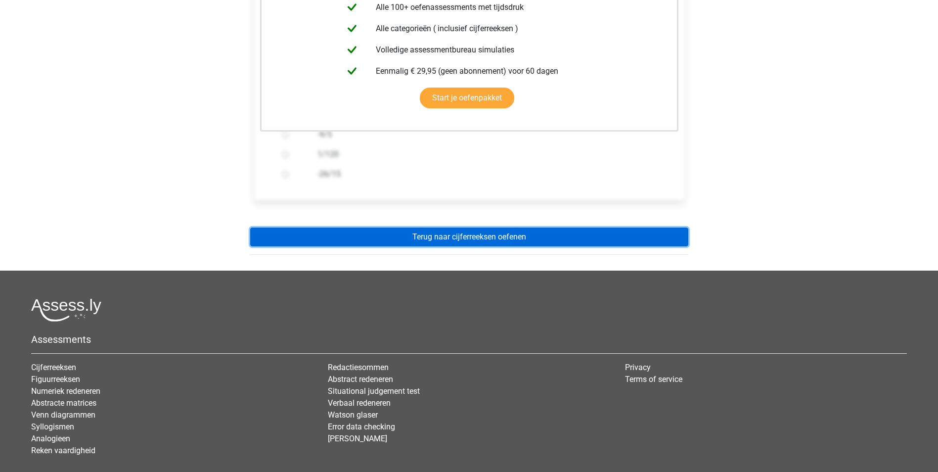
click at [457, 237] on link "Terug naar cijferreeksen oefenen" at bounding box center [469, 237] width 438 height 19
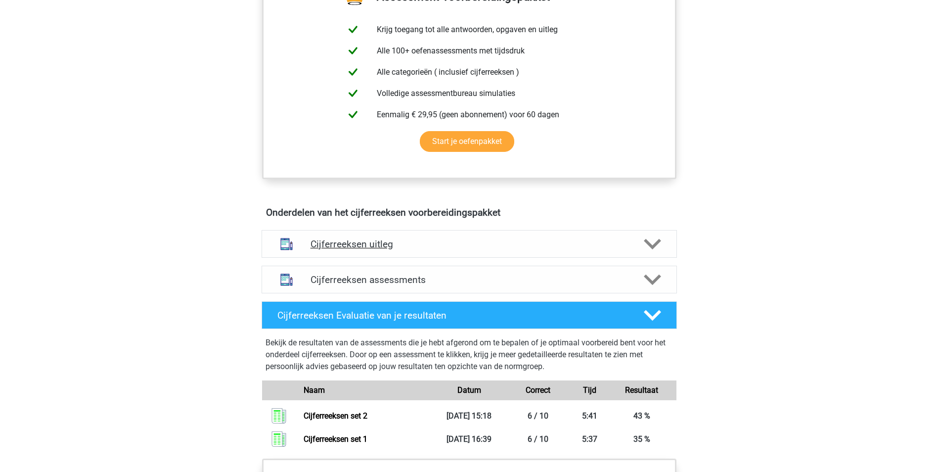
scroll to position [396, 0]
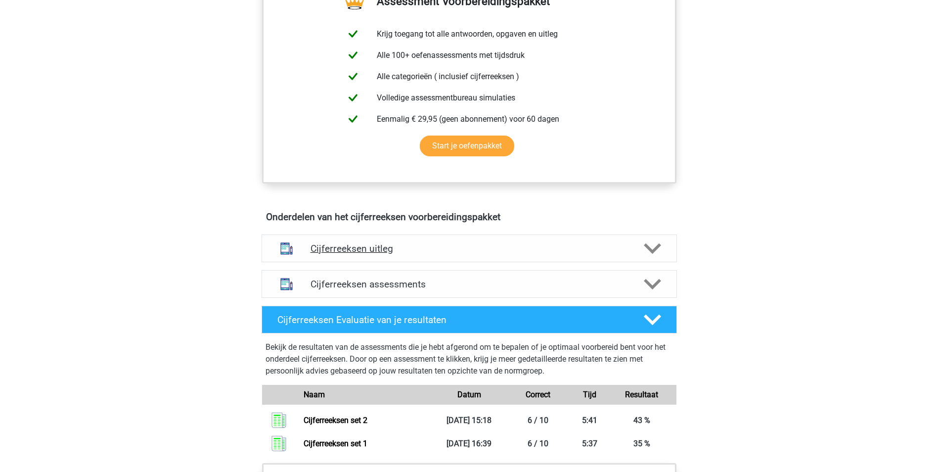
click at [375, 254] on h4 "Cijferreeksen uitleg" at bounding box center [470, 248] width 318 height 11
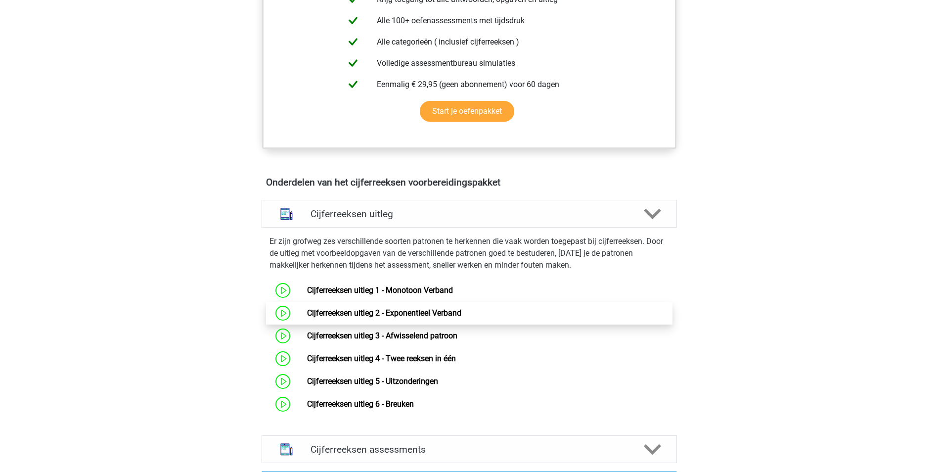
scroll to position [445, 0]
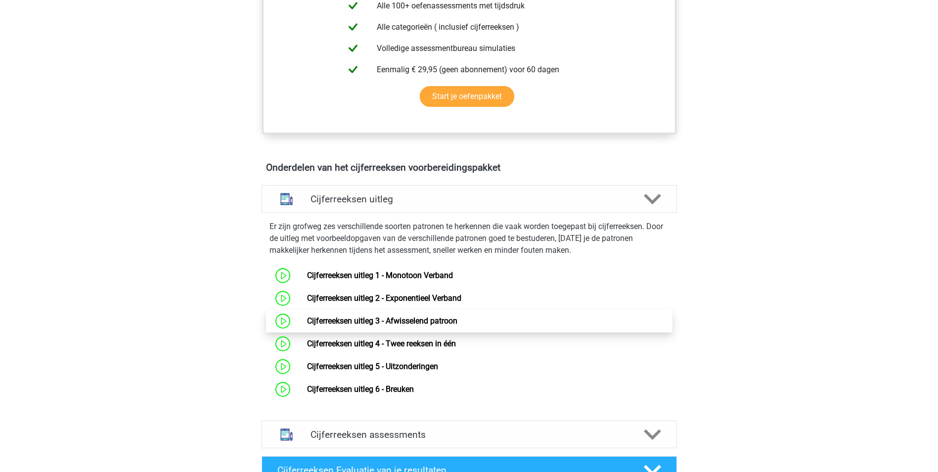
click at [397, 325] on link "Cijferreeksen uitleg 3 - Afwisselend patroon" at bounding box center [382, 320] width 150 height 9
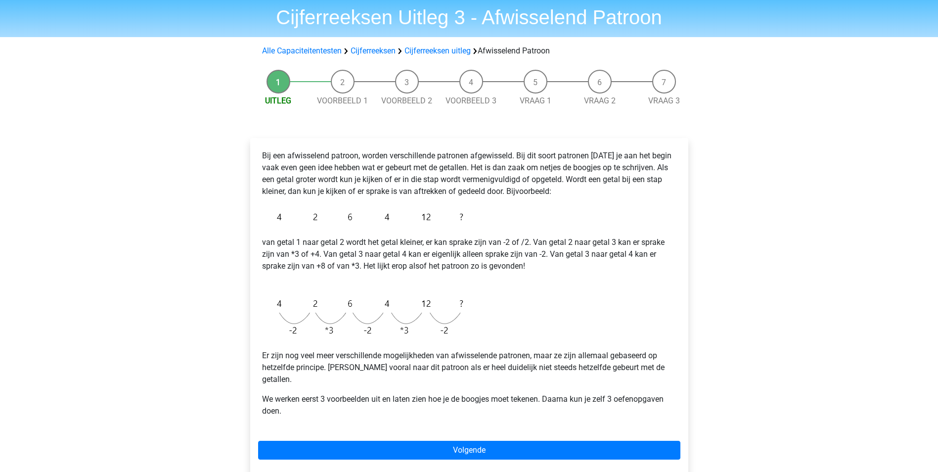
scroll to position [49, 0]
